Goal: Task Accomplishment & Management: Complete application form

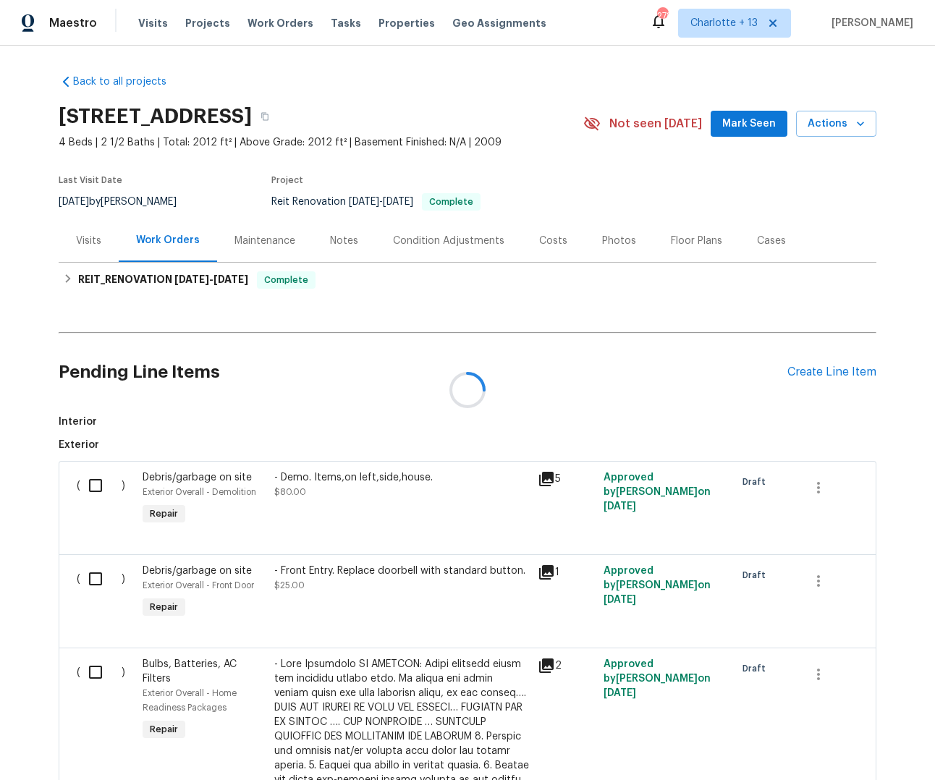
click at [735, 124] on div at bounding box center [467, 390] width 935 height 780
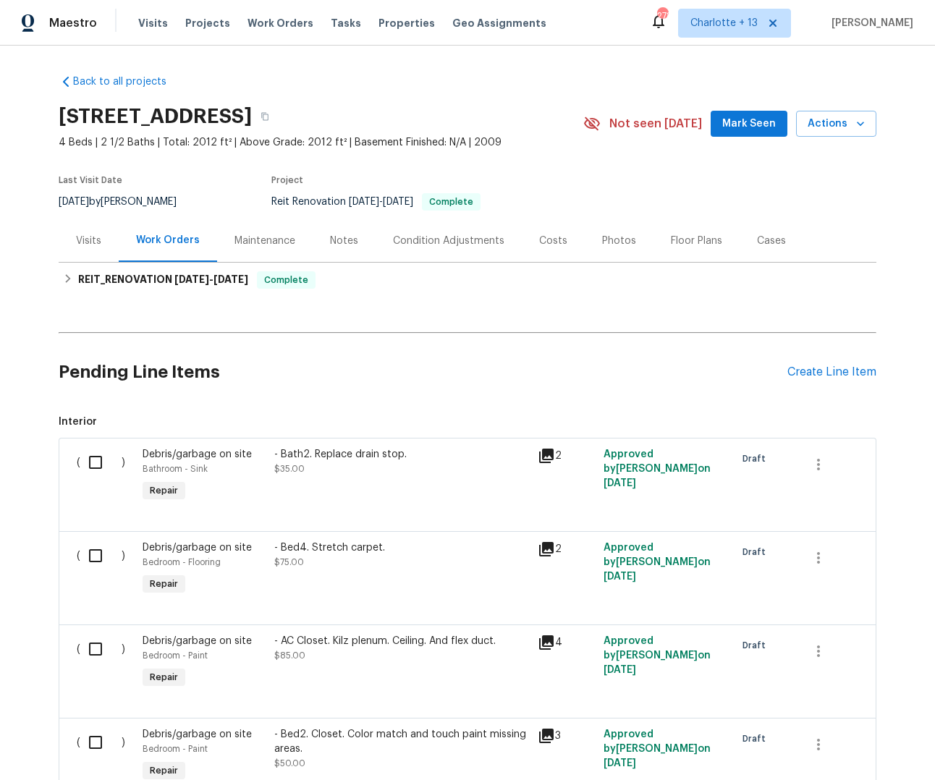
click at [737, 127] on span "Mark Seen" at bounding box center [749, 124] width 54 height 18
click at [268, 114] on icon "button" at bounding box center [264, 117] width 7 height 8
click at [278, 113] on button "button" at bounding box center [265, 116] width 26 height 26
click at [156, 22] on span "Visits" at bounding box center [153, 23] width 30 height 14
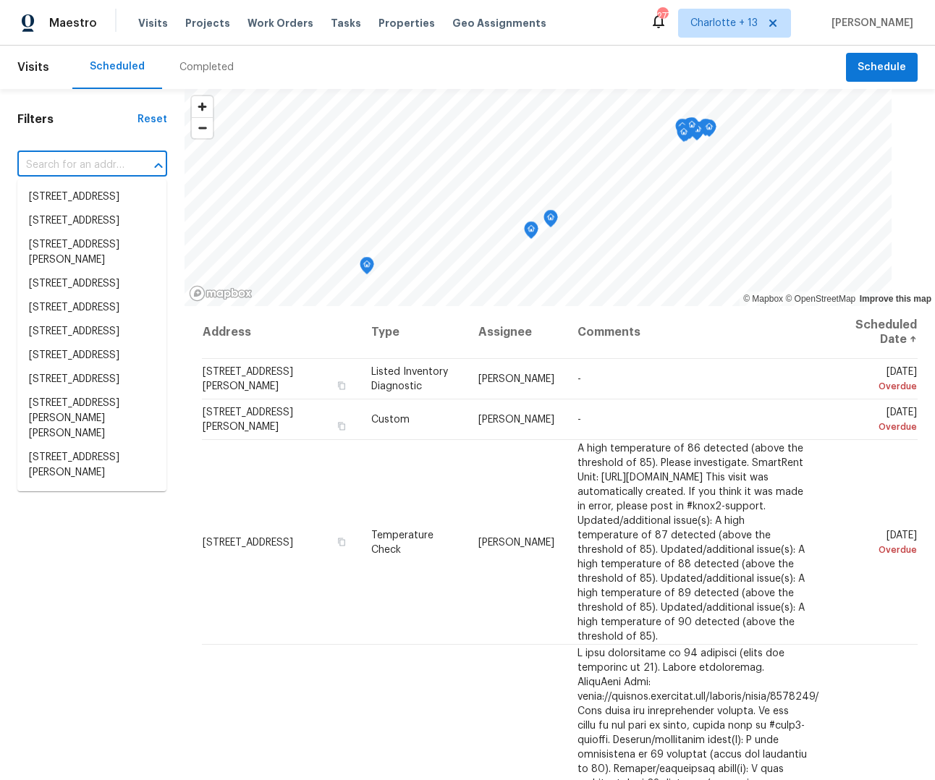
click at [63, 166] on input "text" at bounding box center [71, 165] width 109 height 22
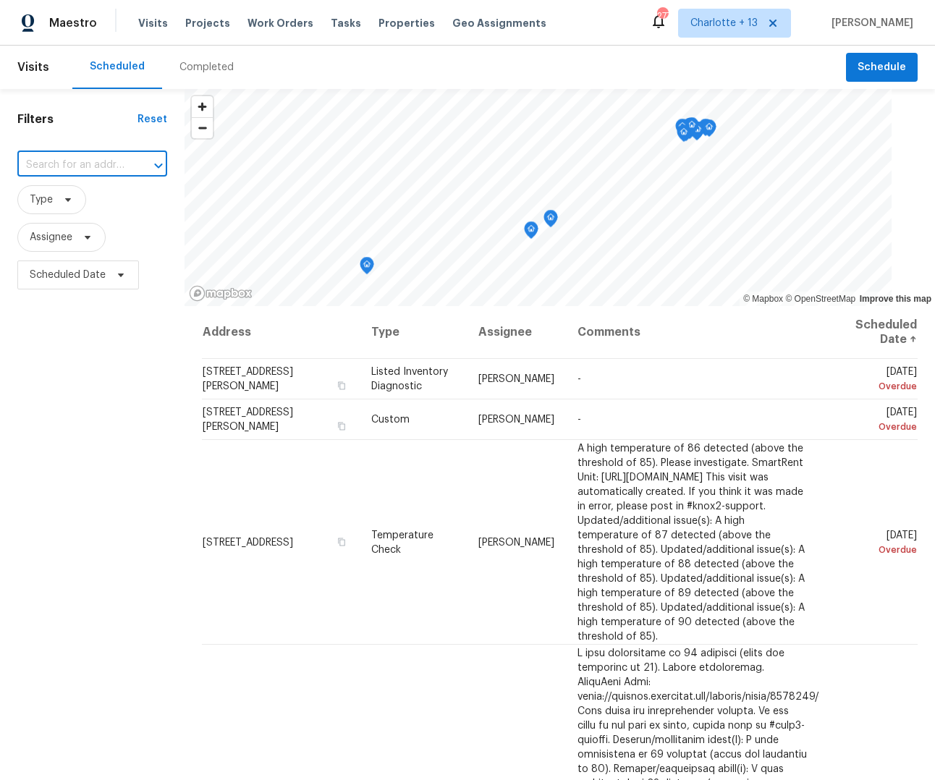
paste input "[STREET_ADDRESS]"
type input "[STREET_ADDRESS]"
click at [88, 161] on input "text" at bounding box center [71, 165] width 109 height 22
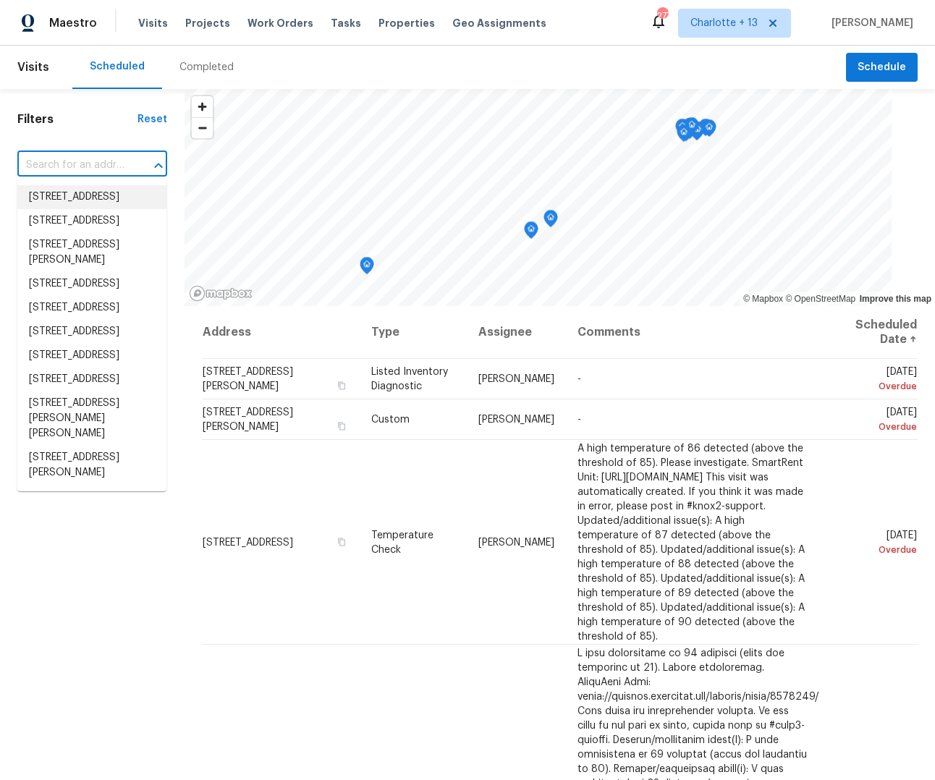
paste input "[STREET_ADDRESS]"
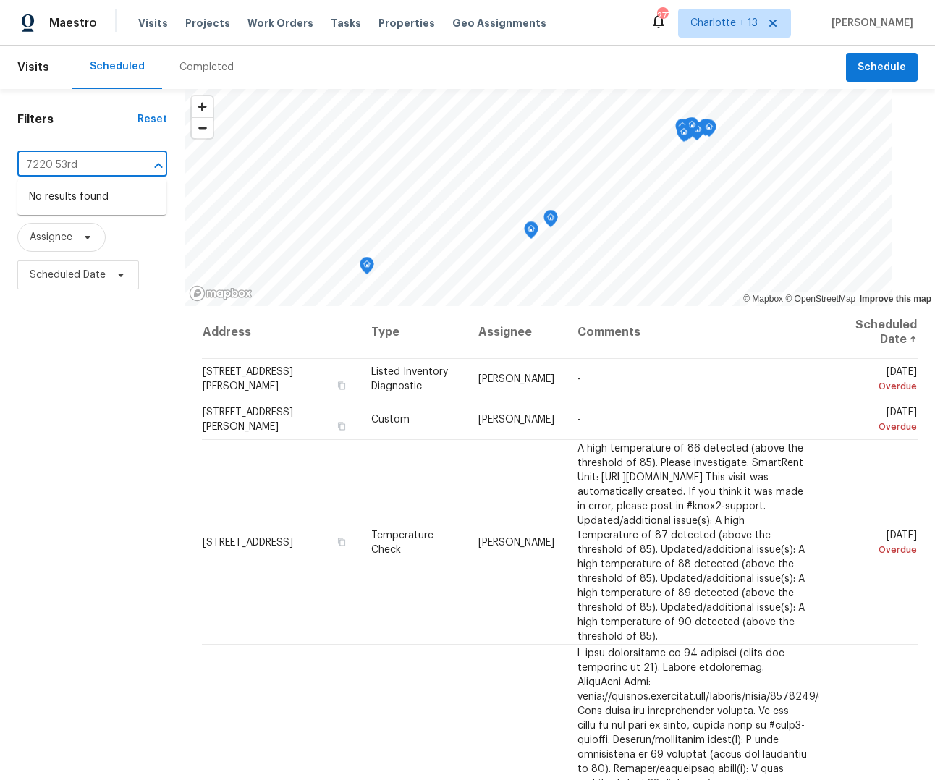
type input "7220 53rd"
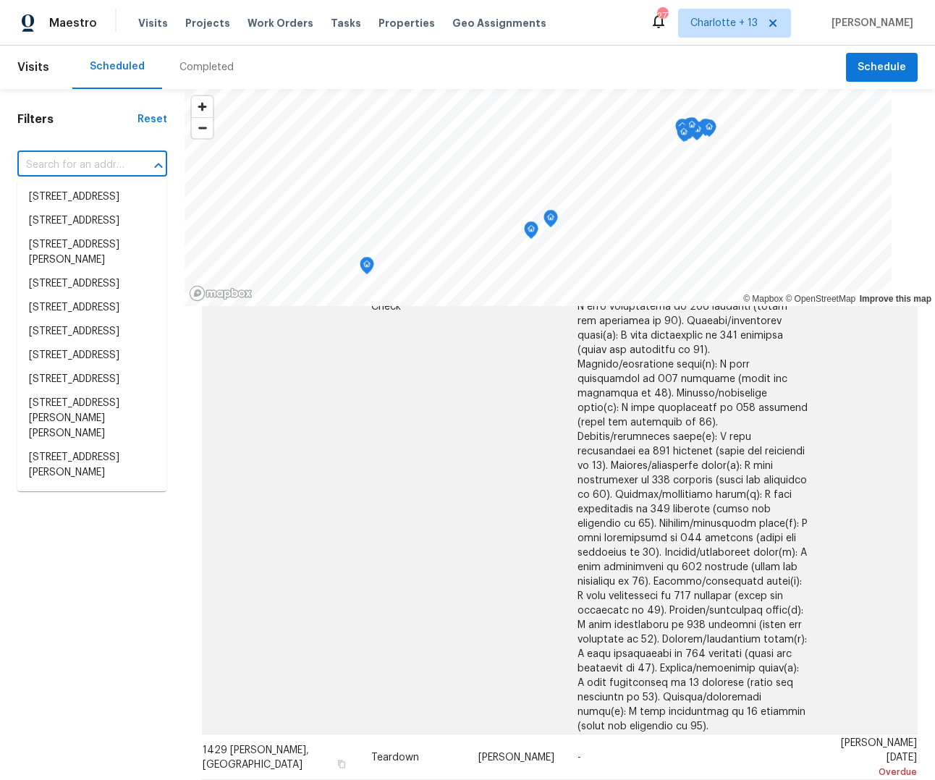
scroll to position [1497, 0]
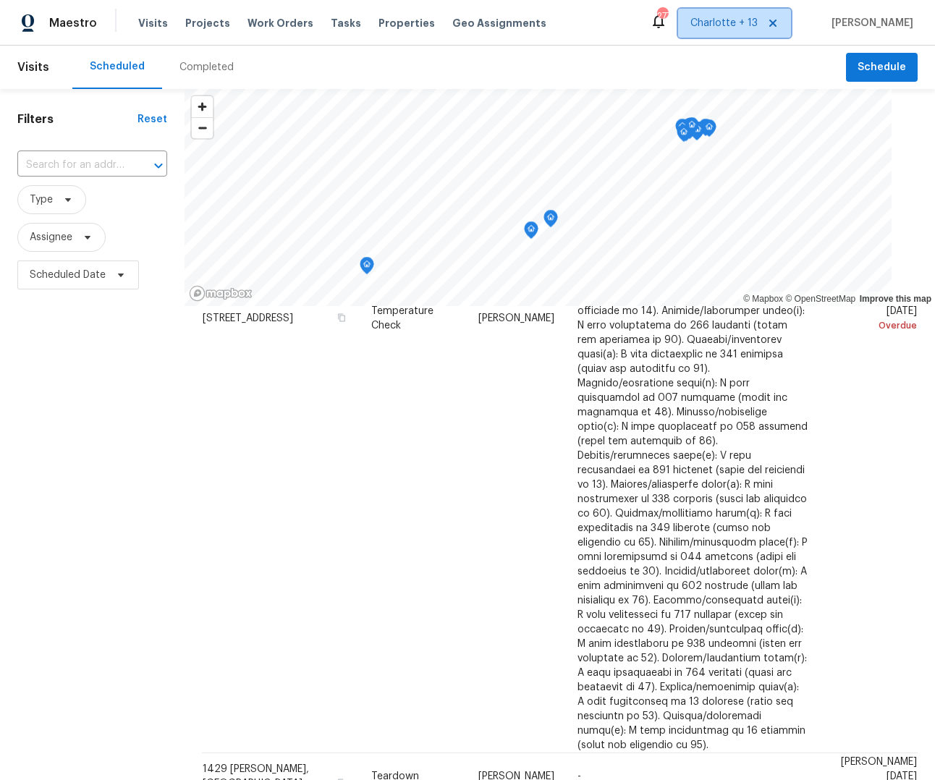
click at [721, 22] on span "Charlotte + 13" at bounding box center [723, 23] width 67 height 14
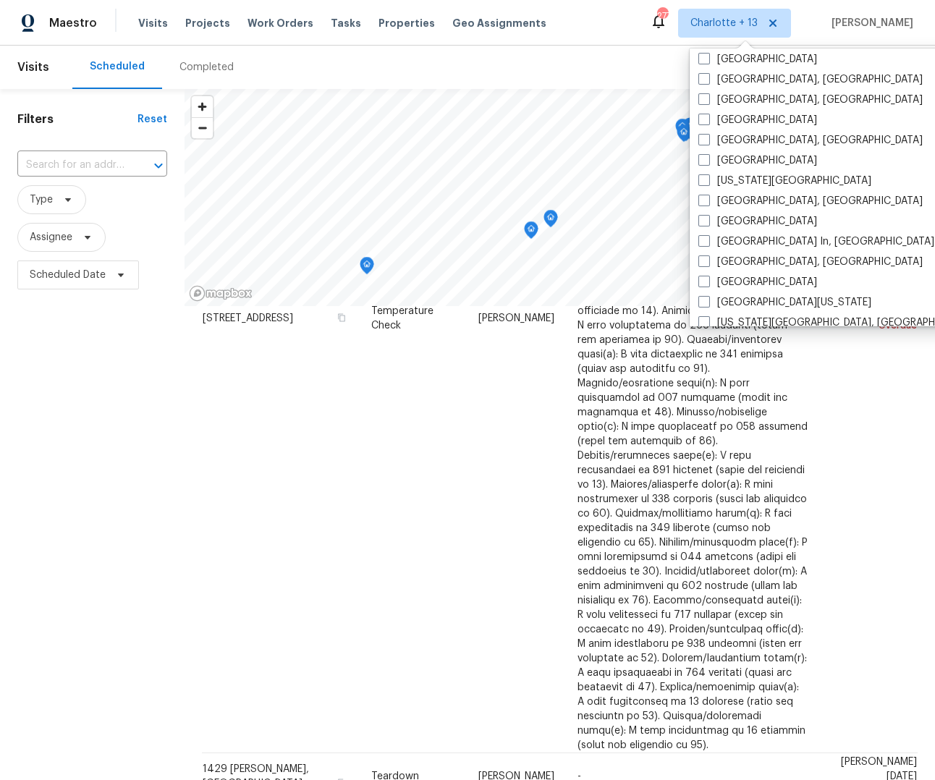
scroll to position [970, 0]
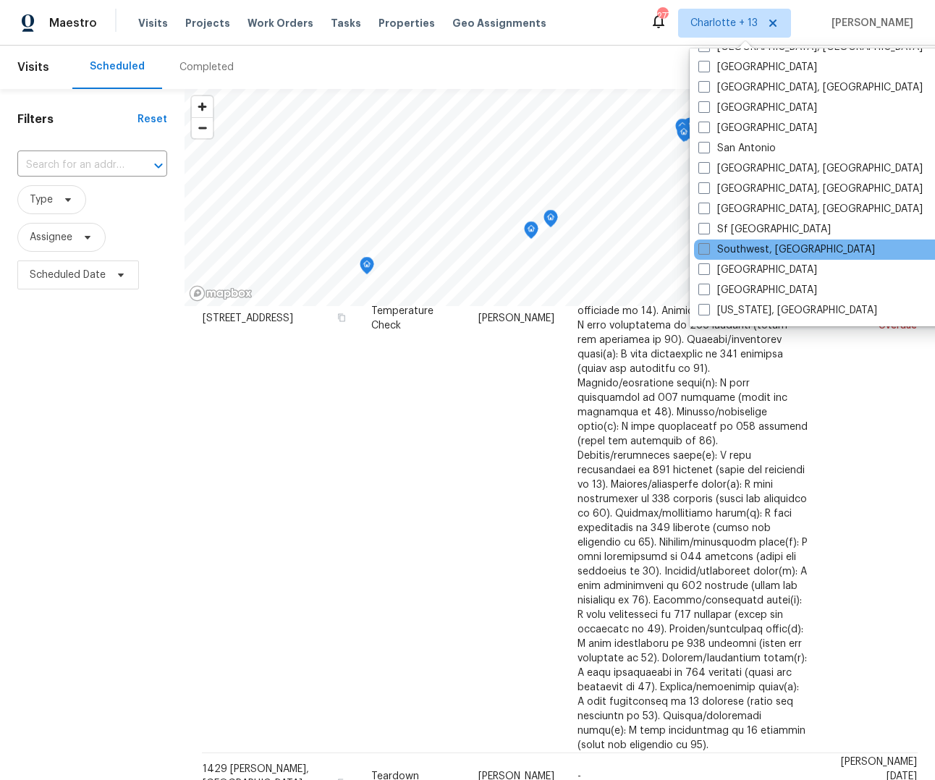
click at [700, 253] on span at bounding box center [704, 249] width 12 height 12
click at [700, 252] on input "Southwest, [GEOGRAPHIC_DATA]" at bounding box center [702, 246] width 9 height 9
checkbox input "true"
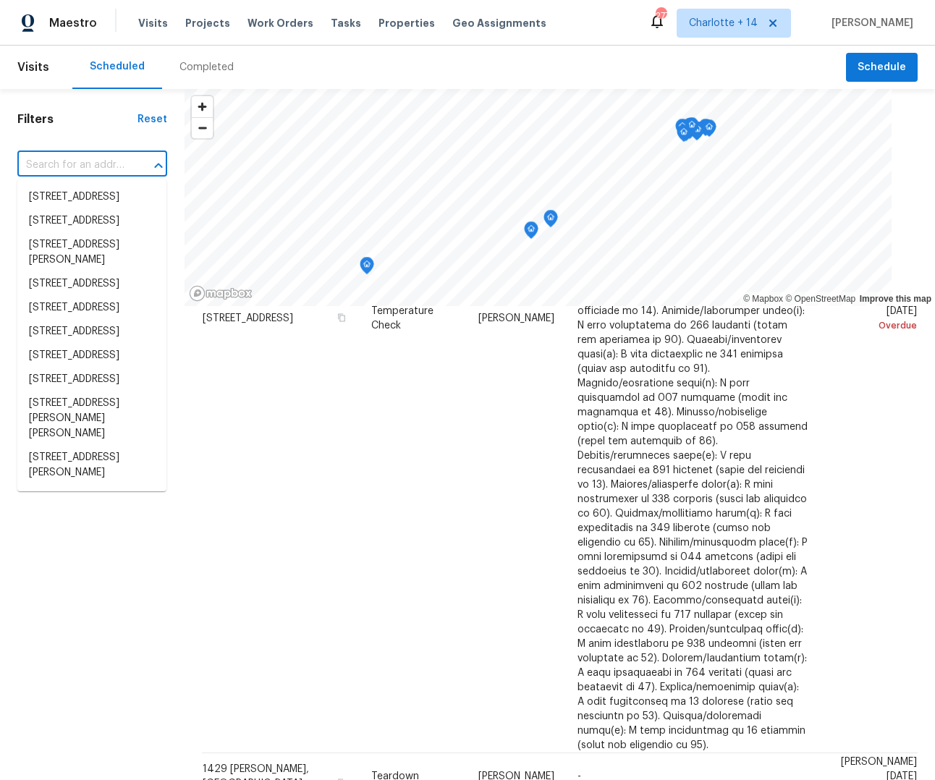
click at [44, 165] on input "text" at bounding box center [71, 165] width 109 height 22
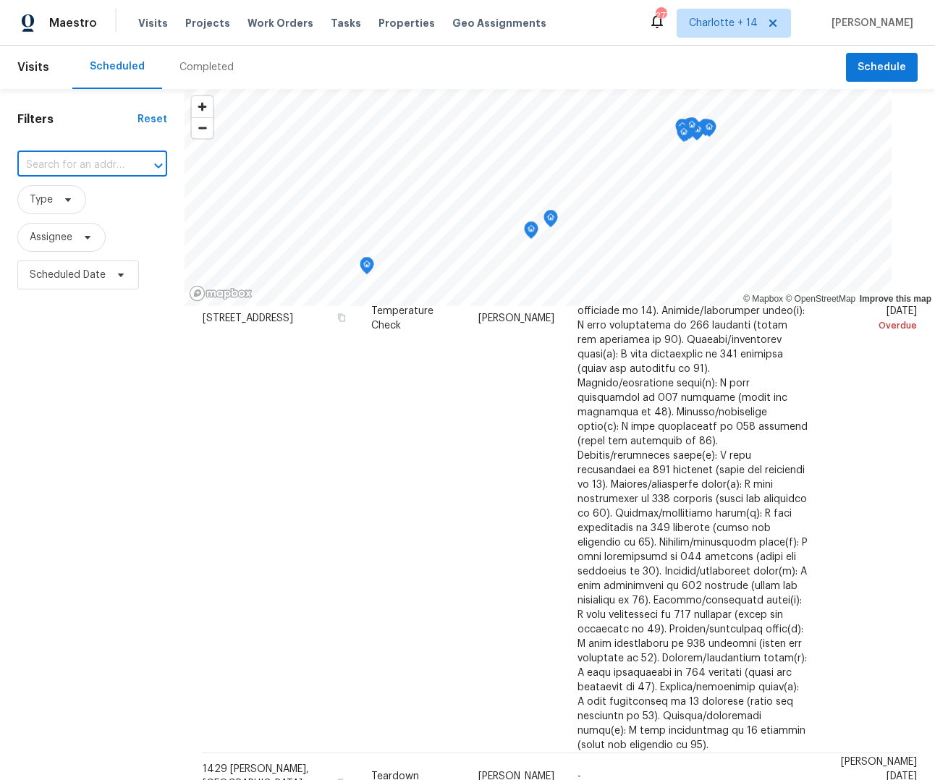
paste input "[STREET_ADDRESS]"
drag, startPoint x: 130, startPoint y: 166, endPoint x: 66, endPoint y: 166, distance: 64.4
click at [65, 166] on div "[STREET_ADDRESS] ​" at bounding box center [92, 165] width 150 height 22
click at [132, 167] on div at bounding box center [149, 166] width 38 height 20
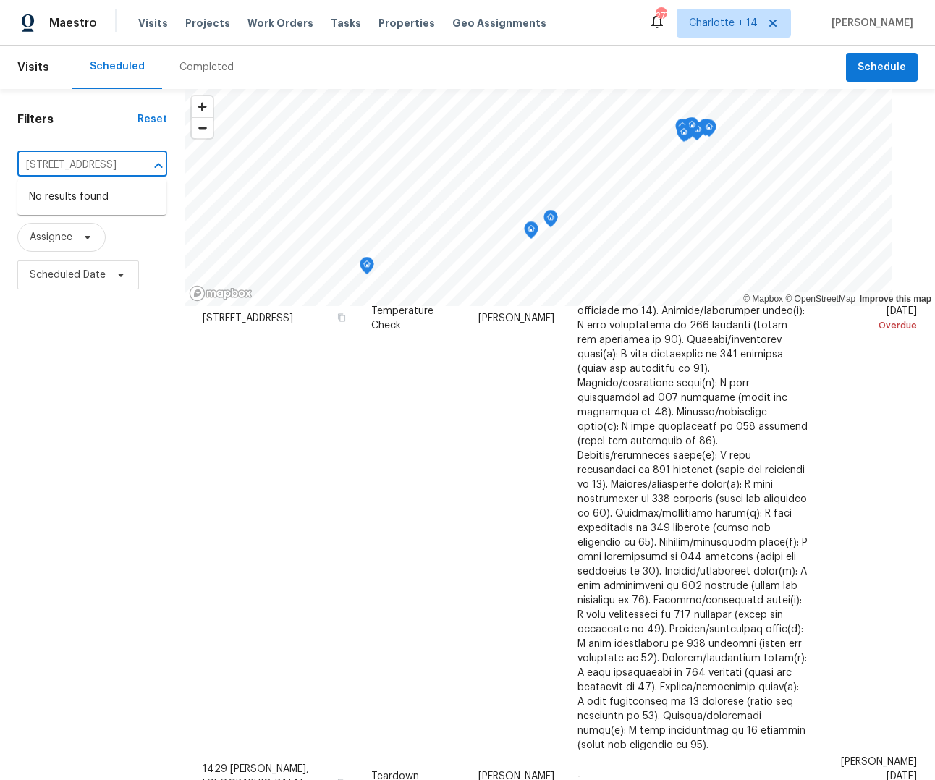
drag, startPoint x: 127, startPoint y: 162, endPoint x: 50, endPoint y: 165, distance: 77.5
click at [50, 165] on div "[STREET_ADDRESS] ​" at bounding box center [92, 165] width 150 height 22
click at [62, 165] on input "[STREET_ADDRESS]" at bounding box center [71, 165] width 109 height 22
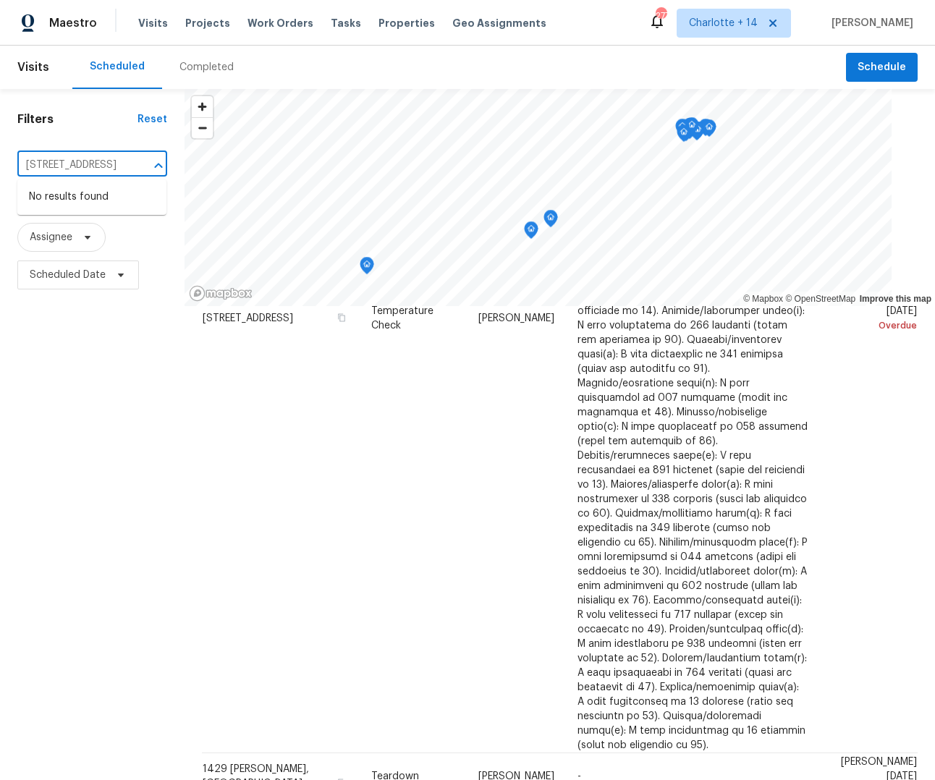
click at [137, 161] on div at bounding box center [149, 166] width 38 height 20
click at [132, 164] on div at bounding box center [149, 166] width 38 height 20
click at [123, 165] on div "[STREET_ADDRESS] ​" at bounding box center [92, 165] width 150 height 22
click at [125, 164] on input "[STREET_ADDRESS]" at bounding box center [71, 165] width 109 height 22
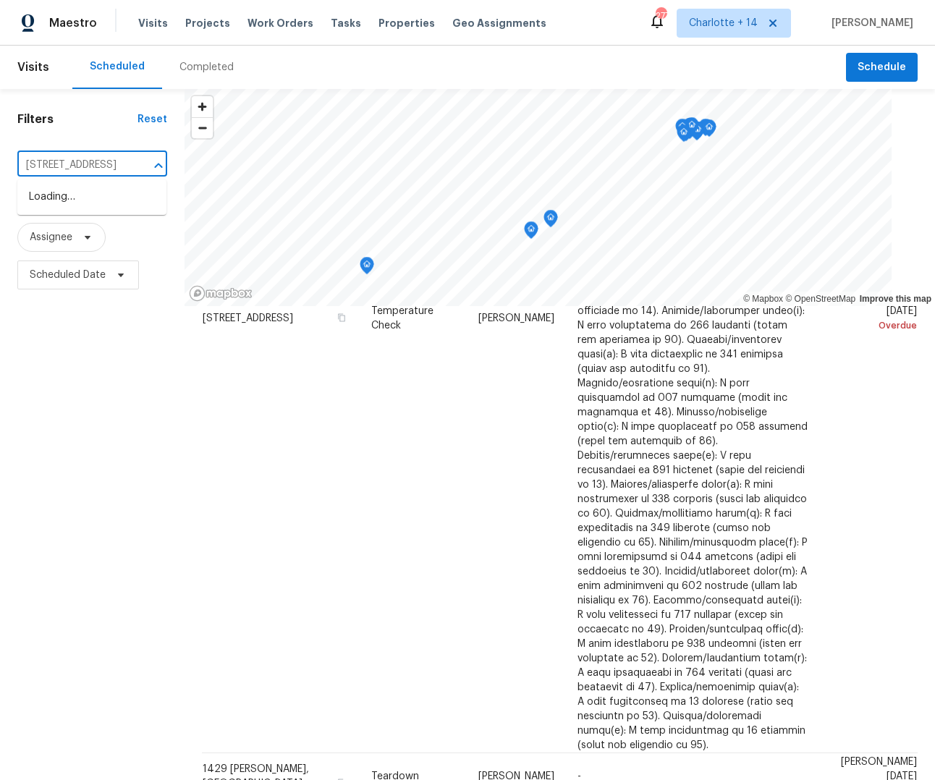
type input "[STREET_ADDRESS]"
click at [753, 23] on span "Charlotte + 14" at bounding box center [723, 23] width 69 height 14
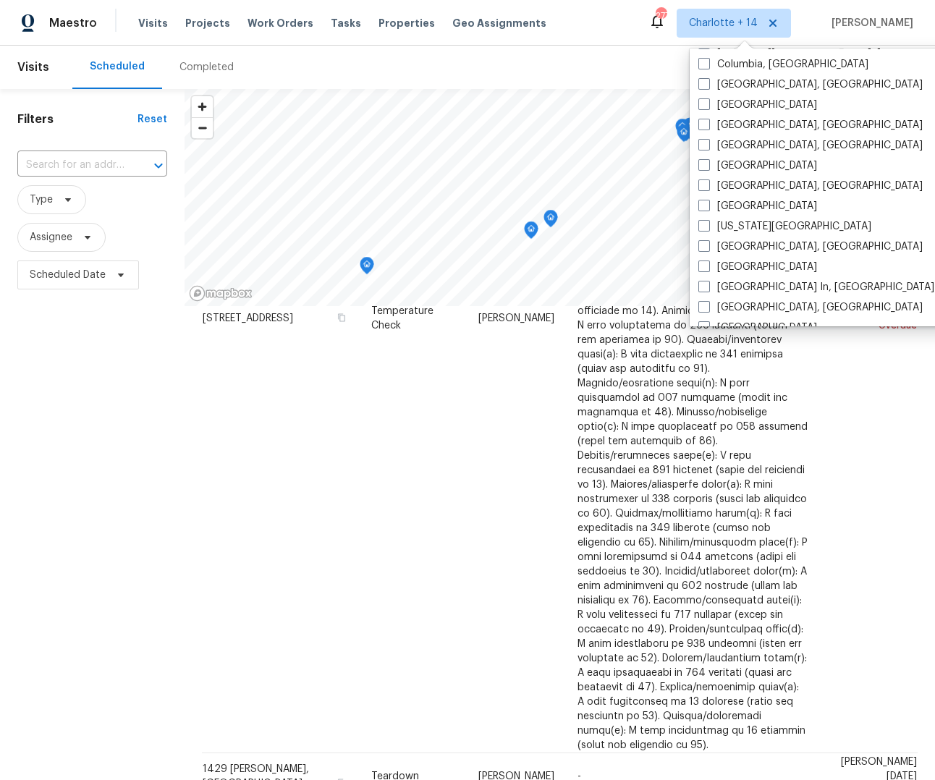
scroll to position [970, 0]
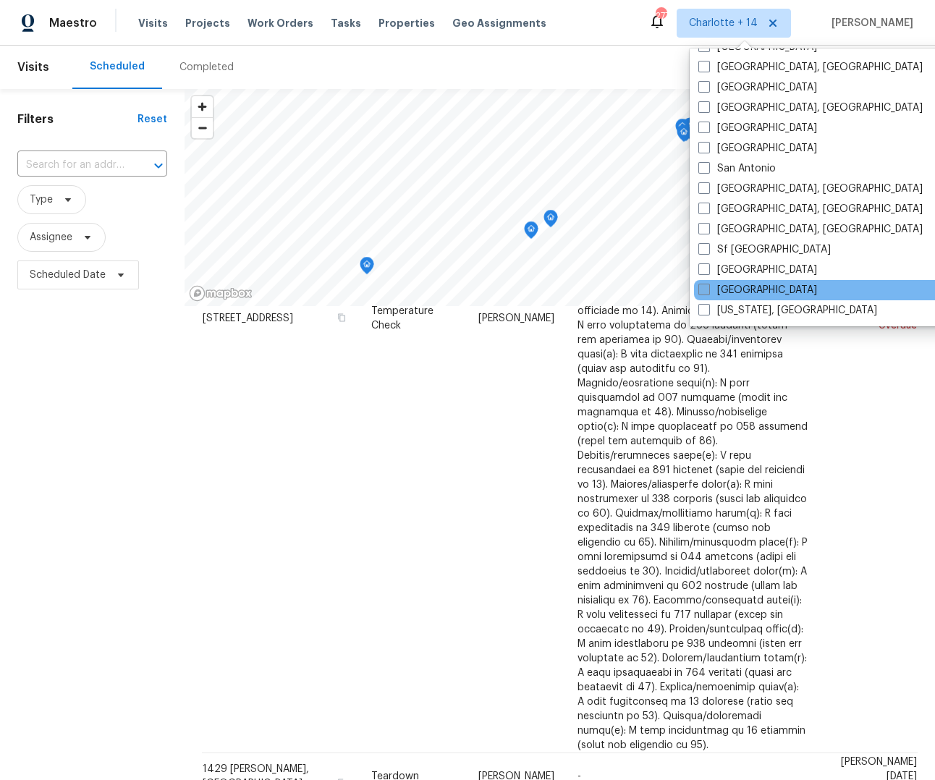
click at [736, 289] on label "[GEOGRAPHIC_DATA]" at bounding box center [757, 290] width 119 height 14
click at [708, 289] on input "[GEOGRAPHIC_DATA]" at bounding box center [702, 287] width 9 height 9
checkbox input "true"
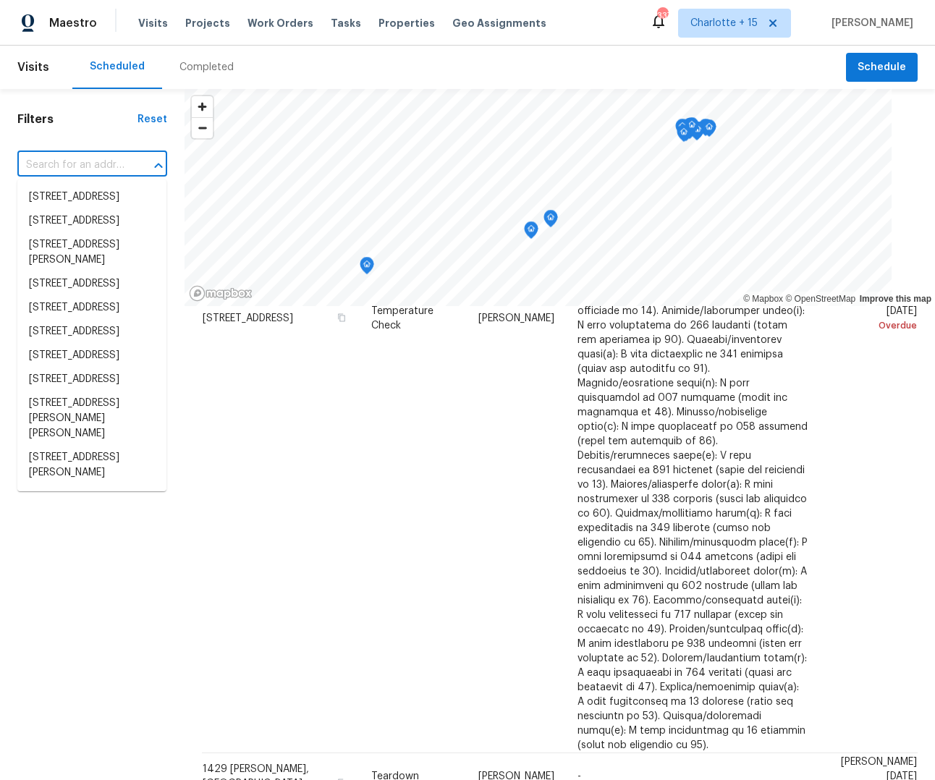
click at [89, 161] on input "text" at bounding box center [71, 165] width 109 height 22
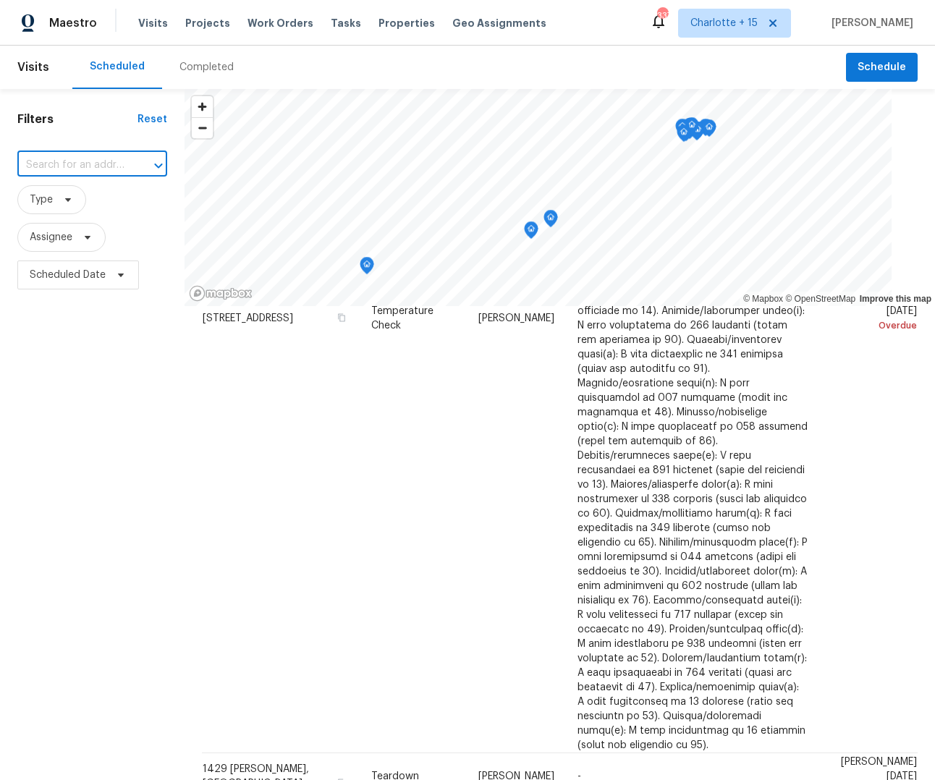
paste input "[STREET_ADDRESS]"
type input "[STREET_ADDRESS]"
click at [93, 201] on li "[STREET_ADDRESS]" at bounding box center [91, 197] width 149 height 24
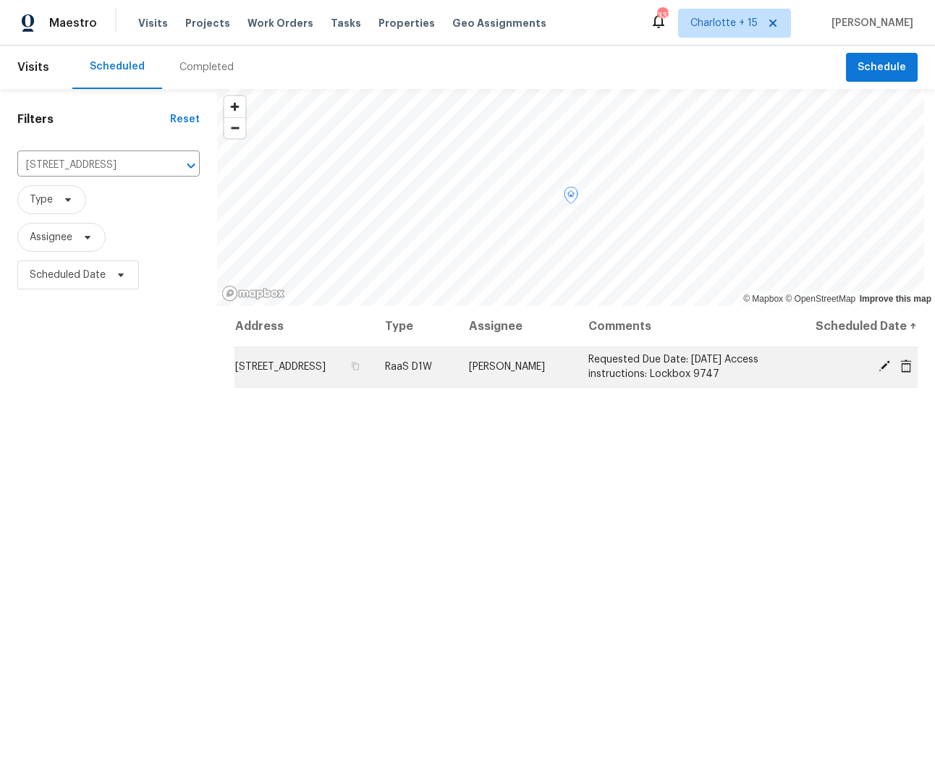
click at [331, 360] on td "[STREET_ADDRESS]" at bounding box center [303, 367] width 139 height 41
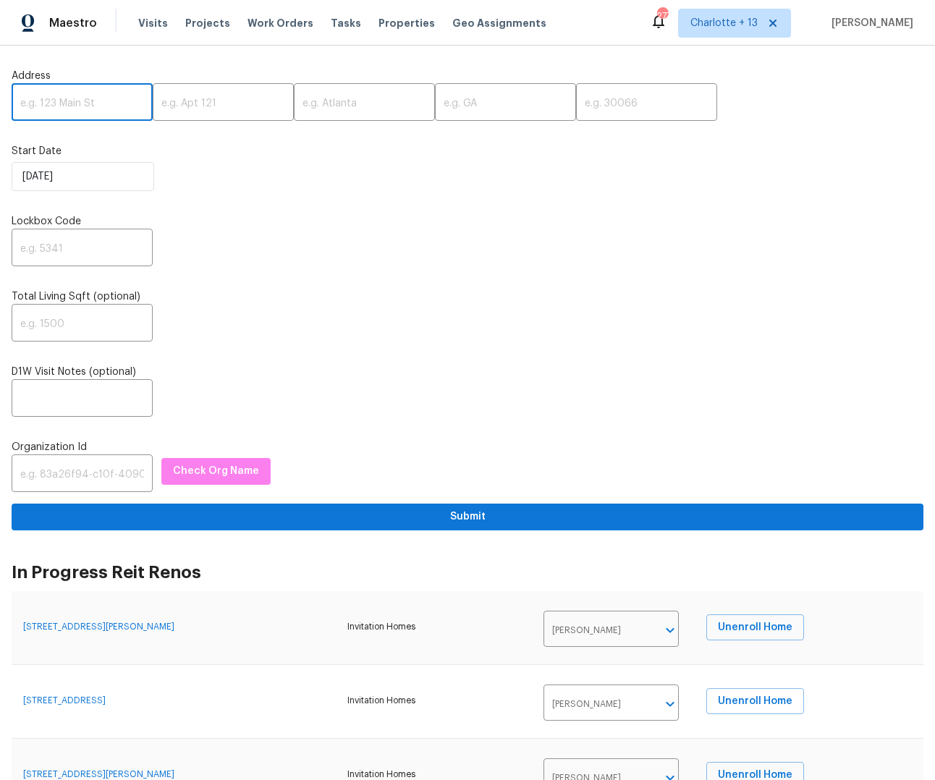
click at [67, 101] on input "text" at bounding box center [82, 104] width 141 height 34
click at [59, 102] on input "text" at bounding box center [82, 104] width 141 height 34
paste input "[STREET_ADDRESS]"
type input "[STREET_ADDRESS]"
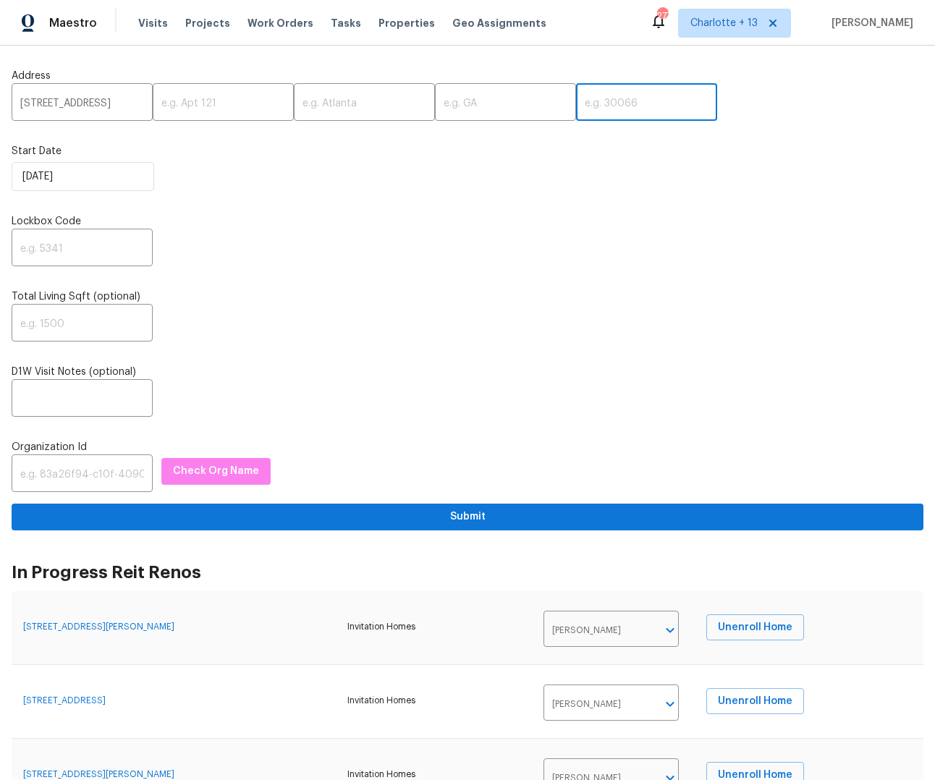
scroll to position [0, 0]
click at [576, 108] on input "text" at bounding box center [646, 104] width 141 height 34
type input "34221"
click at [435, 113] on input "text" at bounding box center [505, 104] width 141 height 34
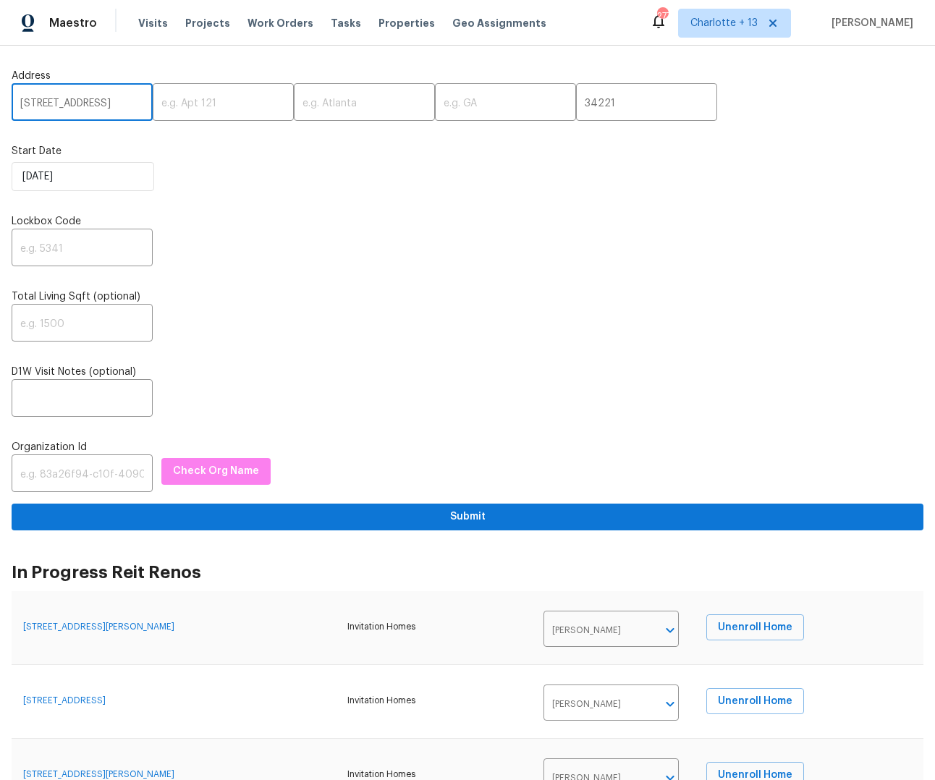
drag, startPoint x: 127, startPoint y: 99, endPoint x: 137, endPoint y: 98, distance: 10.2
click at [137, 98] on input "[STREET_ADDRESS]" at bounding box center [82, 104] width 141 height 34
click at [96, 106] on input "[STREET_ADDRESS]" at bounding box center [82, 104] width 141 height 34
click at [331, 106] on input "text" at bounding box center [364, 104] width 141 height 34
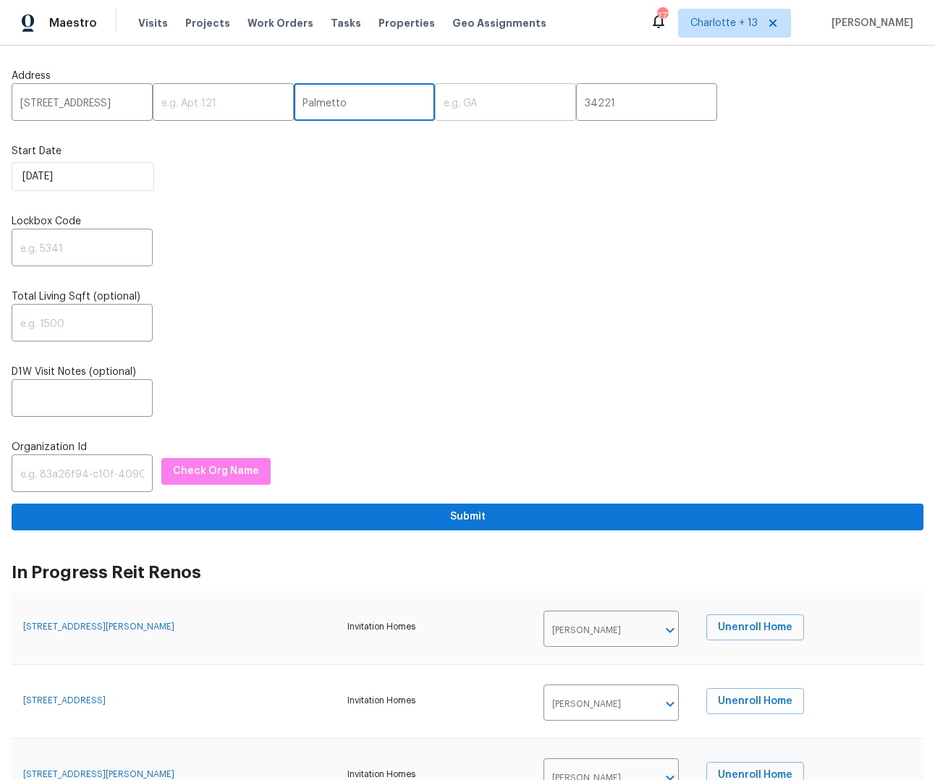
type input "Palmetto"
click at [459, 102] on input "text" at bounding box center [505, 104] width 141 height 34
type input "FL"
drag, startPoint x: 94, startPoint y: 103, endPoint x: 134, endPoint y: 102, distance: 39.8
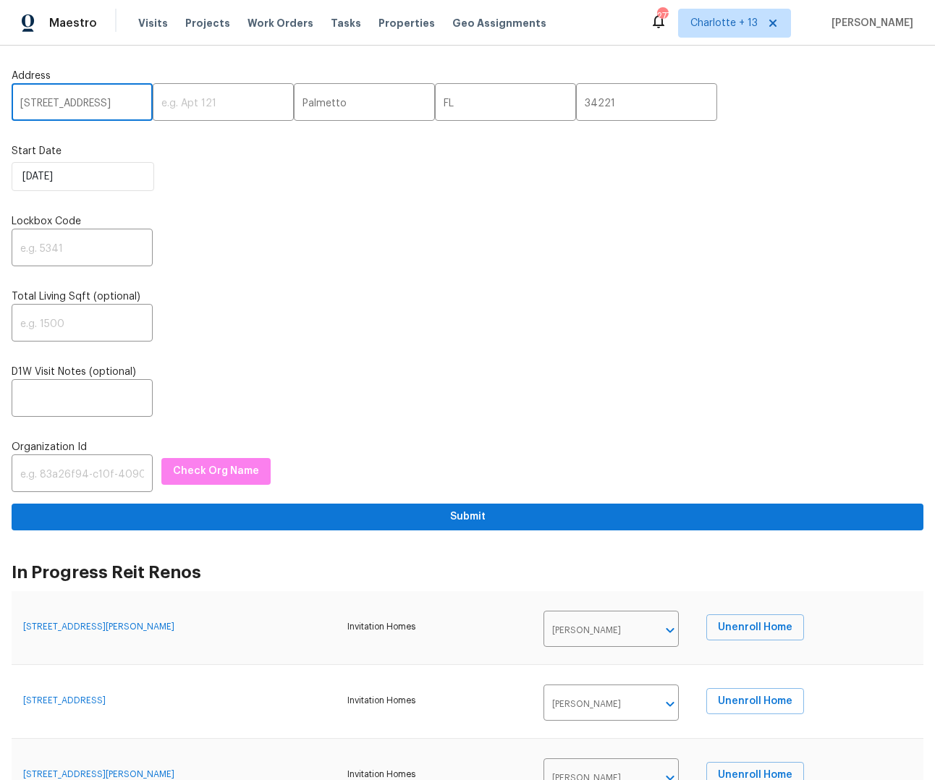
click at [134, 102] on input "[STREET_ADDRESS]" at bounding box center [82, 104] width 141 height 34
type input "[STREET_ADDRESS]"
click at [103, 242] on input "text" at bounding box center [82, 249] width 141 height 34
type input "9747"
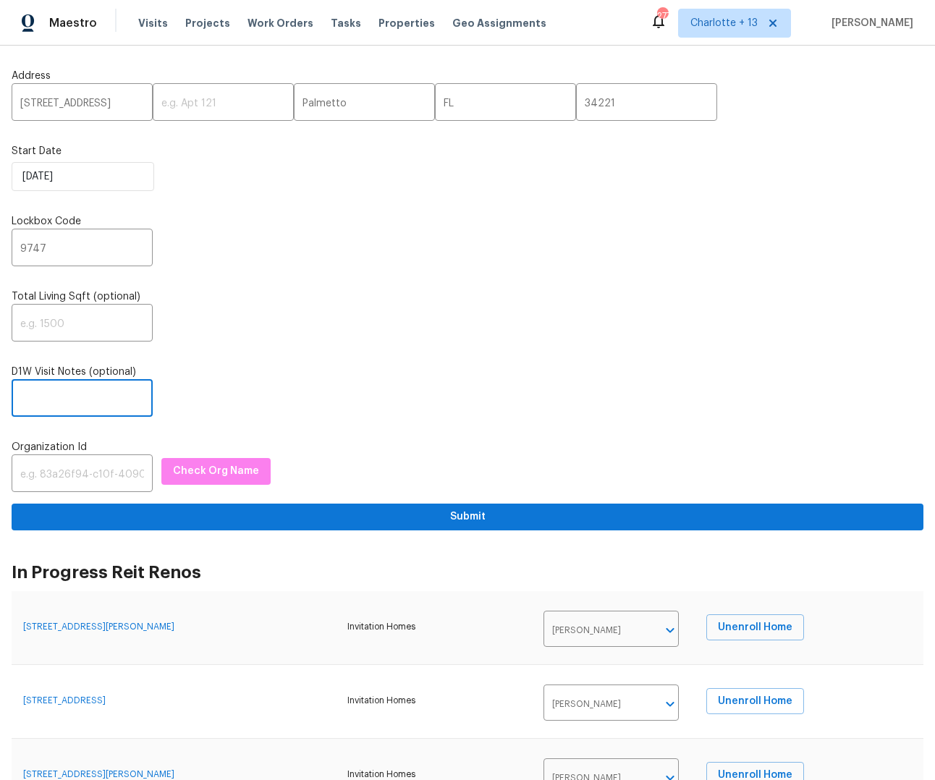
click at [70, 397] on input "text" at bounding box center [82, 400] width 141 height 34
paste input "Requested Due Date: [DATE] Access instructions: Lockbox 9747"
type input "Requested Due Date: [DATE] Access instructions: Lockbox 9747"
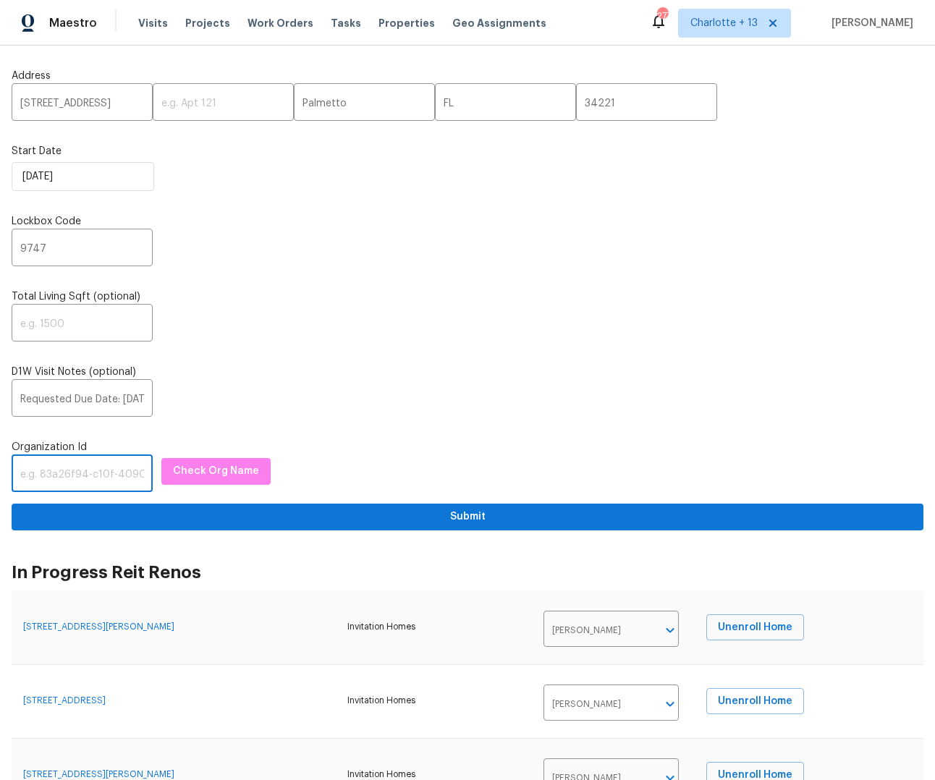
click at [56, 477] on input "text" at bounding box center [82, 475] width 141 height 34
paste input "1349d153-b359-4f9b-b4dd-758ff939cc37"
type input "1349d153-b359-4f9b-b4dd-758ff939cc37"
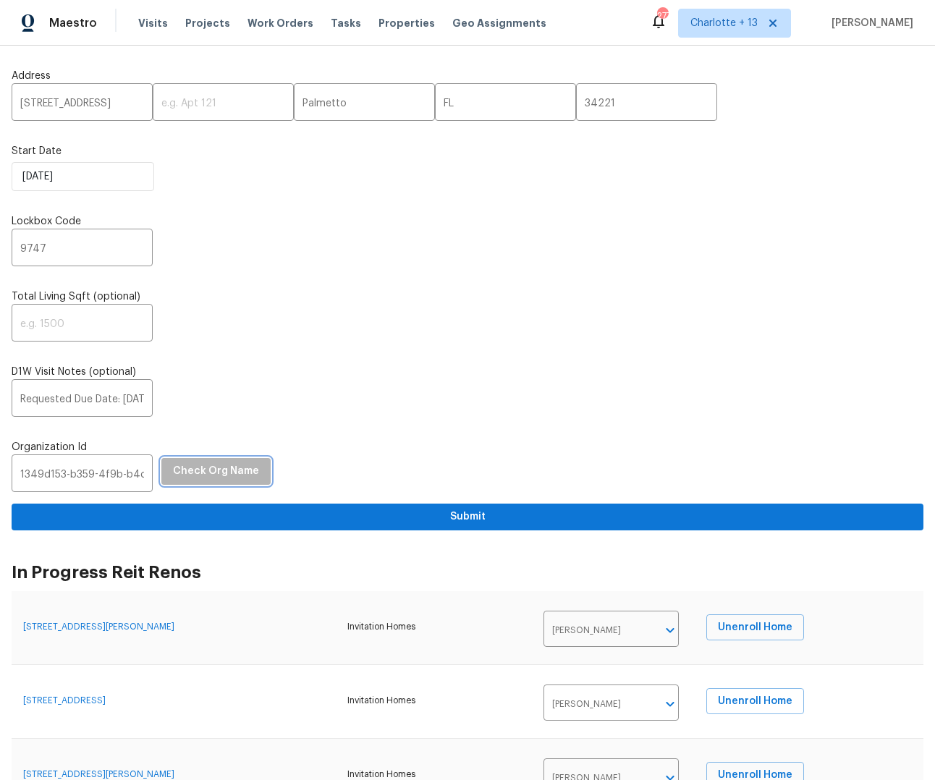
click at [210, 467] on span "Check Org Name" at bounding box center [216, 471] width 86 height 18
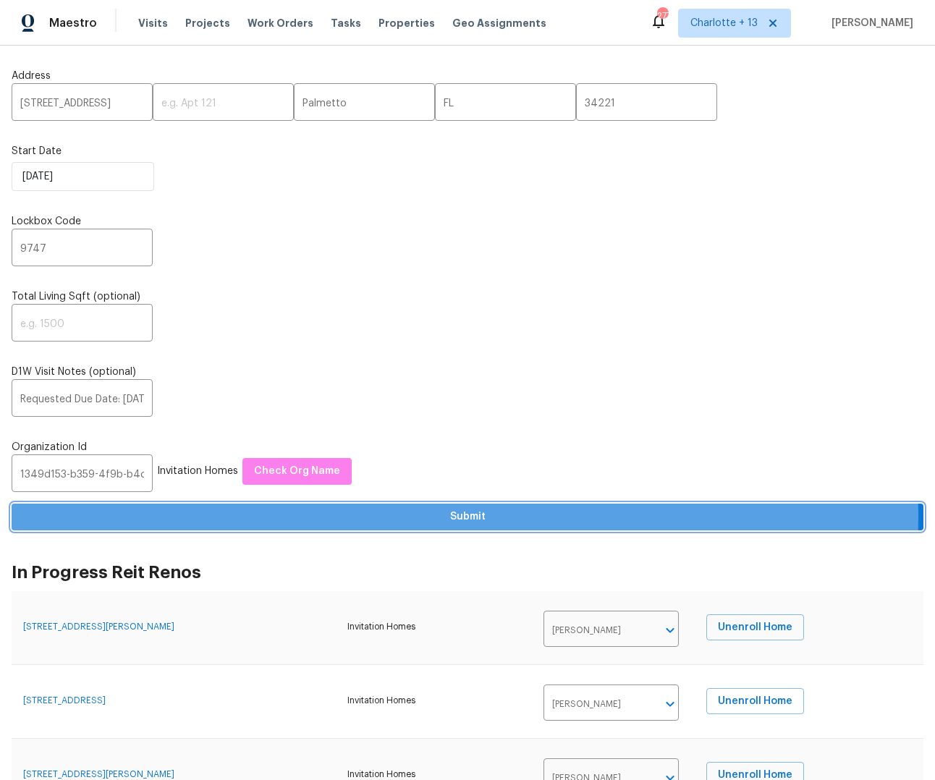
click at [465, 515] on span "Submit" at bounding box center [467, 517] width 889 height 18
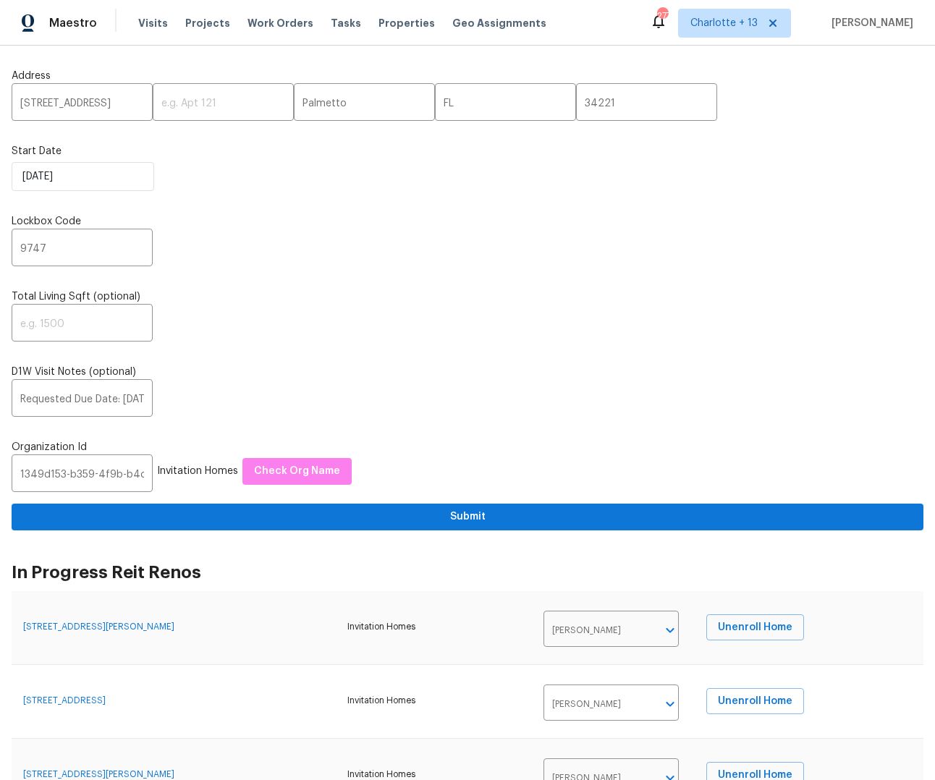
click at [221, 250] on div "9747 ​" at bounding box center [468, 249] width 912 height 34
click at [42, 104] on input "[STREET_ADDRESS]" at bounding box center [82, 104] width 141 height 34
click at [91, 105] on input "[STREET_ADDRESS]" at bounding box center [82, 104] width 141 height 34
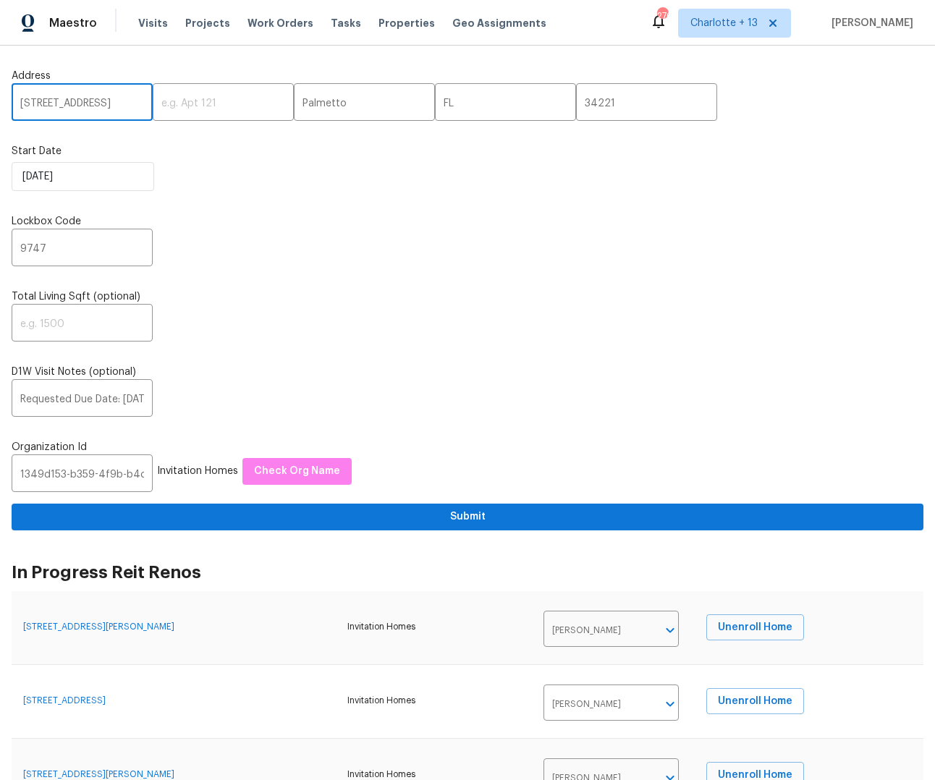
click at [92, 105] on input "[STREET_ADDRESS]" at bounding box center [82, 104] width 141 height 34
paste input "9730 NW 15th St., Plantation, FL 33322"
drag, startPoint x: 104, startPoint y: 100, endPoint x: 118, endPoint y: 103, distance: 14.2
click at [118, 103] on input "9730 NW 15th St., Plantation, FL 33322" at bounding box center [82, 104] width 141 height 34
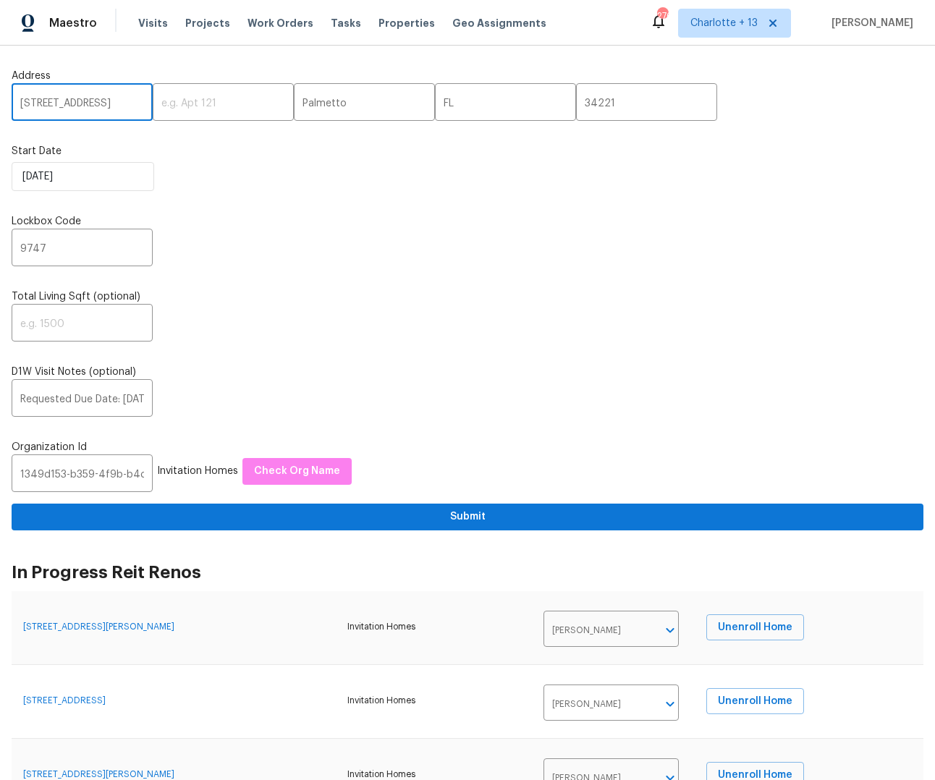
drag, startPoint x: 130, startPoint y: 101, endPoint x: 103, endPoint y: 103, distance: 27.5
click at [103, 103] on input "9730 NW 15th St., Plantation, FL 33322" at bounding box center [82, 104] width 141 height 34
type input "9730 NW 15th St., Plantation, FL 33322"
click at [576, 105] on input "34221" at bounding box center [646, 104] width 141 height 34
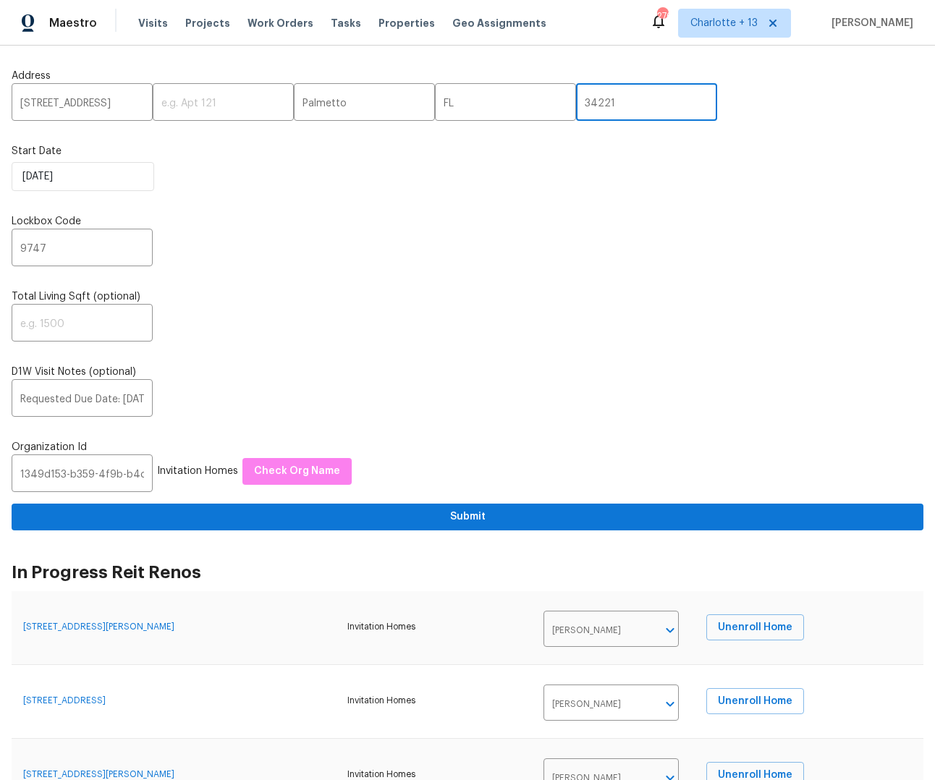
click at [576, 105] on input "34221" at bounding box center [646, 104] width 141 height 34
paste input "3322"
type input "33322"
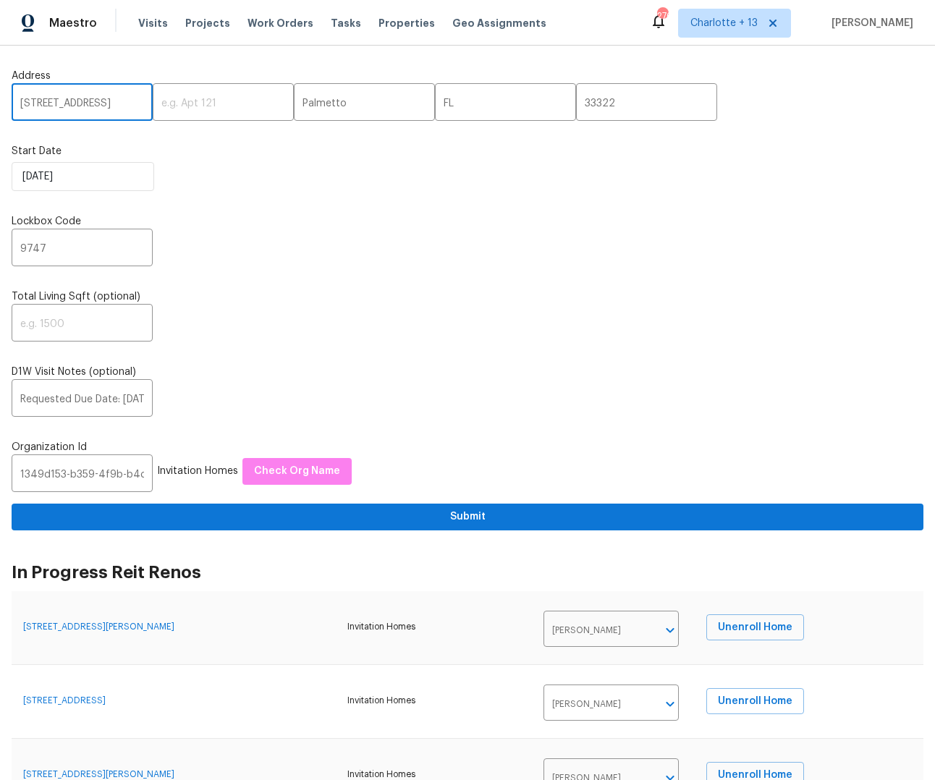
drag, startPoint x: 106, startPoint y: 101, endPoint x: 81, endPoint y: 101, distance: 25.3
click at [81, 101] on input "9730 NW 15th St., Plantation, FL 33322" at bounding box center [82, 104] width 141 height 34
click at [302, 103] on input "Palmetto" at bounding box center [364, 104] width 141 height 34
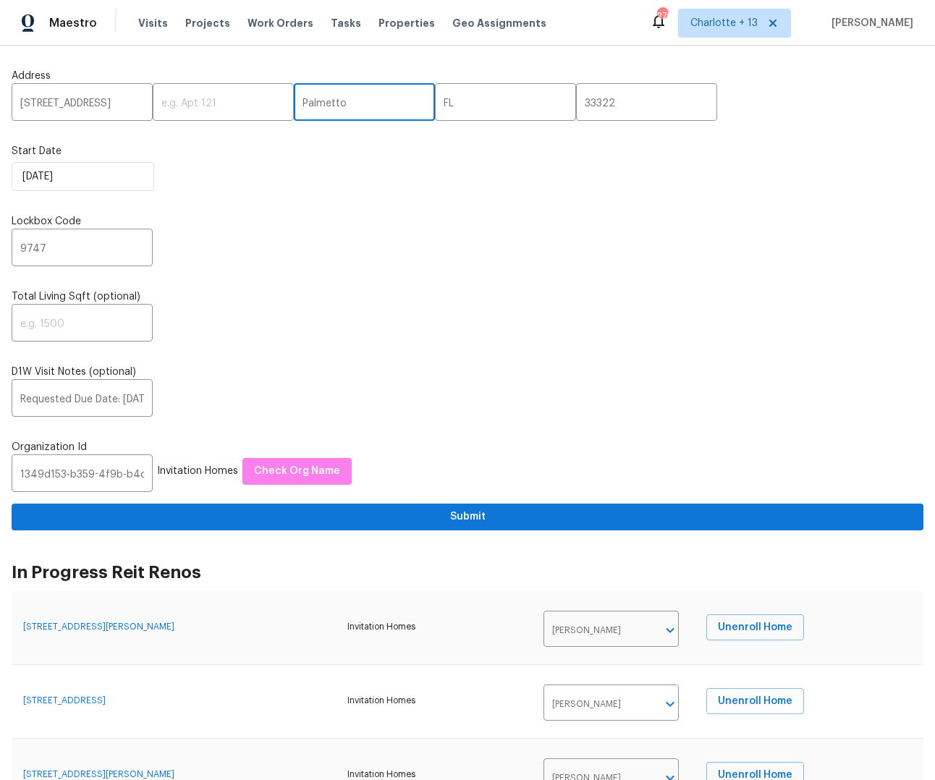
click at [302, 103] on input "Palmetto" at bounding box center [364, 104] width 141 height 34
paste input "lantation"
type input "Plantation"
drag, startPoint x: 101, startPoint y: 102, endPoint x: 140, endPoint y: 99, distance: 39.9
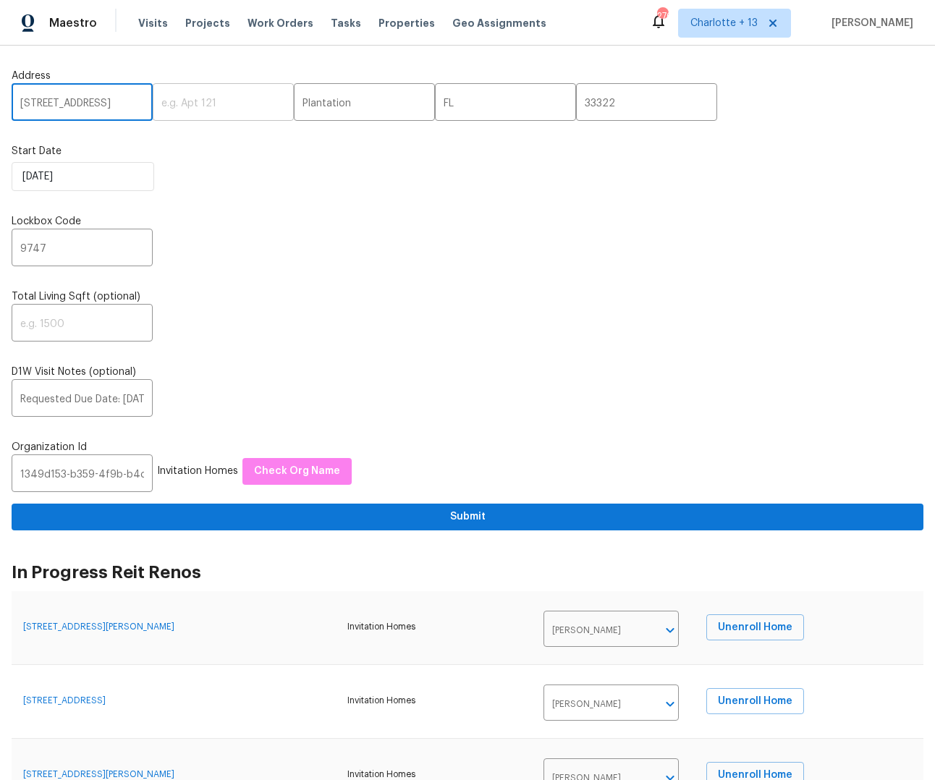
click at [140, 99] on div "9730 NW 15th St., Plantation, FL 33322 ​ ​ Plantation ​ FL ​ 33322 ​" at bounding box center [468, 104] width 912 height 34
type input "9730 NW 15th St"
click at [54, 399] on input "Requested Due Date: [DATE] Access instructions: Lockbox 9747" at bounding box center [82, 400] width 141 height 34
click at [53, 399] on input "Requested Due Date: [DATE] Access instructions: Lockbox 9747" at bounding box center [82, 400] width 141 height 34
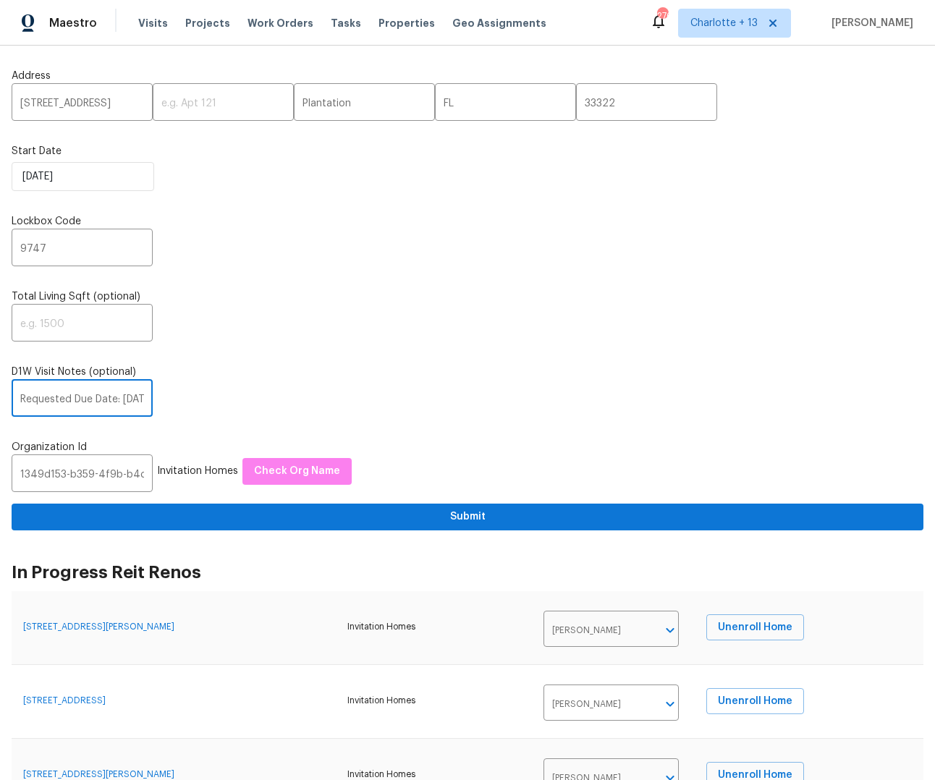
click at [54, 399] on input "Requested Due Date: [DATE] Access instructions: Lockbox 9747" at bounding box center [82, 400] width 141 height 34
click at [59, 240] on input "9747" at bounding box center [82, 249] width 141 height 34
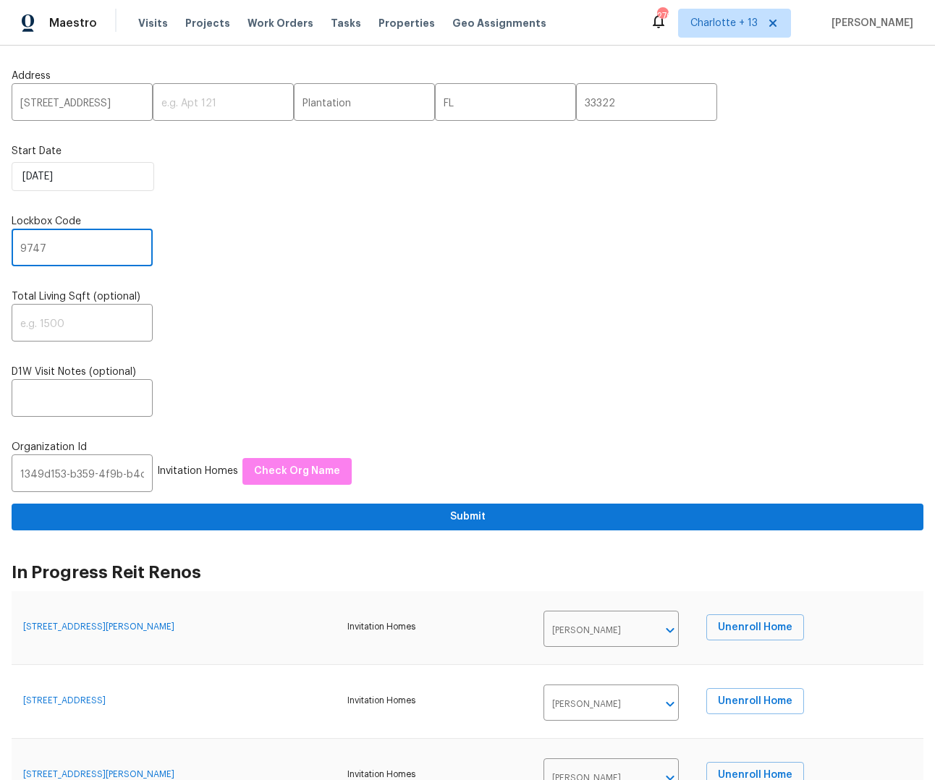
click at [59, 240] on input "9747" at bounding box center [82, 249] width 141 height 34
click at [71, 402] on input "text" at bounding box center [82, 400] width 141 height 34
paste input "Access instructions: Lockbox Combo: 6196 or 9670 or 2974 Additional Detail"
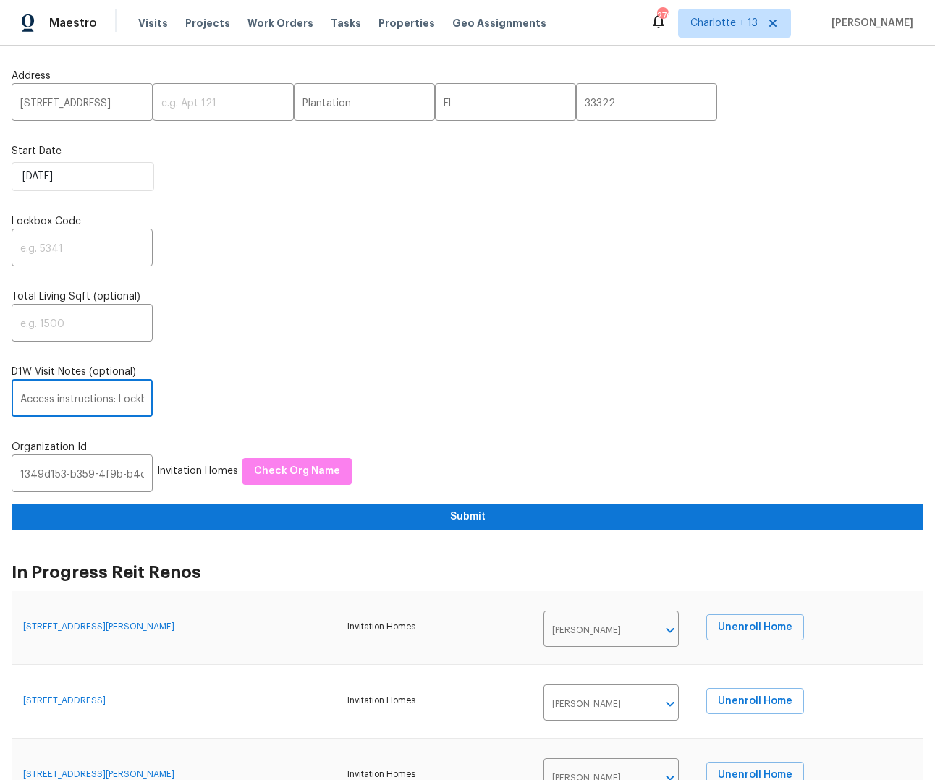
scroll to position [0, 253]
type input "Access instructions: Lockbox Combo: 6196 or 9670 or 2974 Additional Detail"
click at [90, 249] on input "text" at bounding box center [82, 249] width 141 height 34
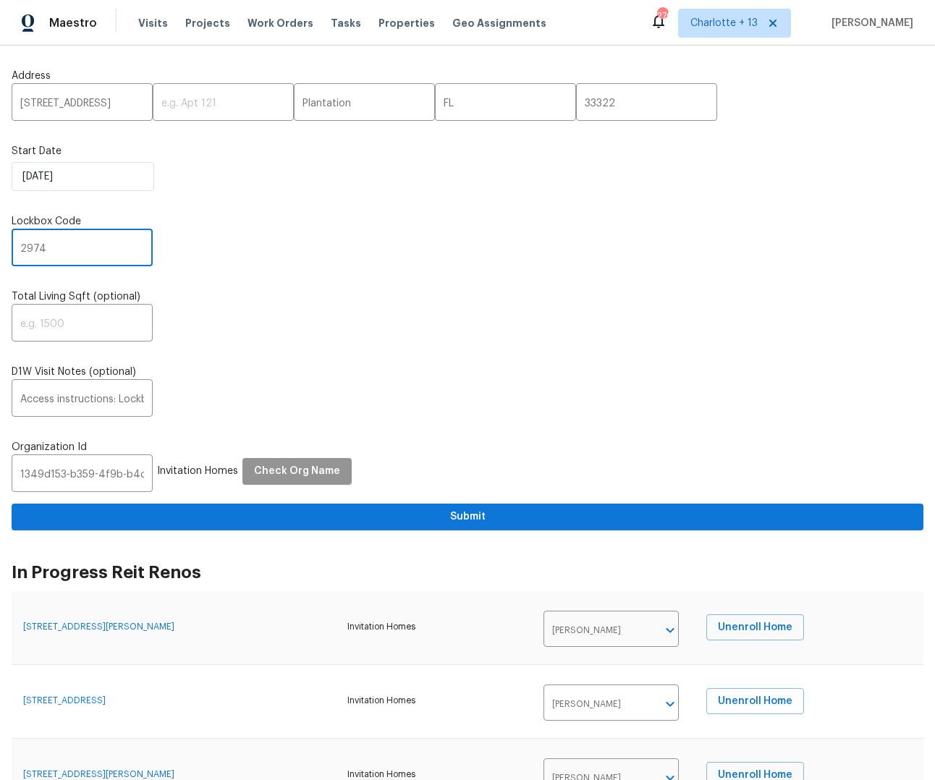
type input "2974"
click at [288, 475] on span "Check Org Name" at bounding box center [297, 471] width 86 height 18
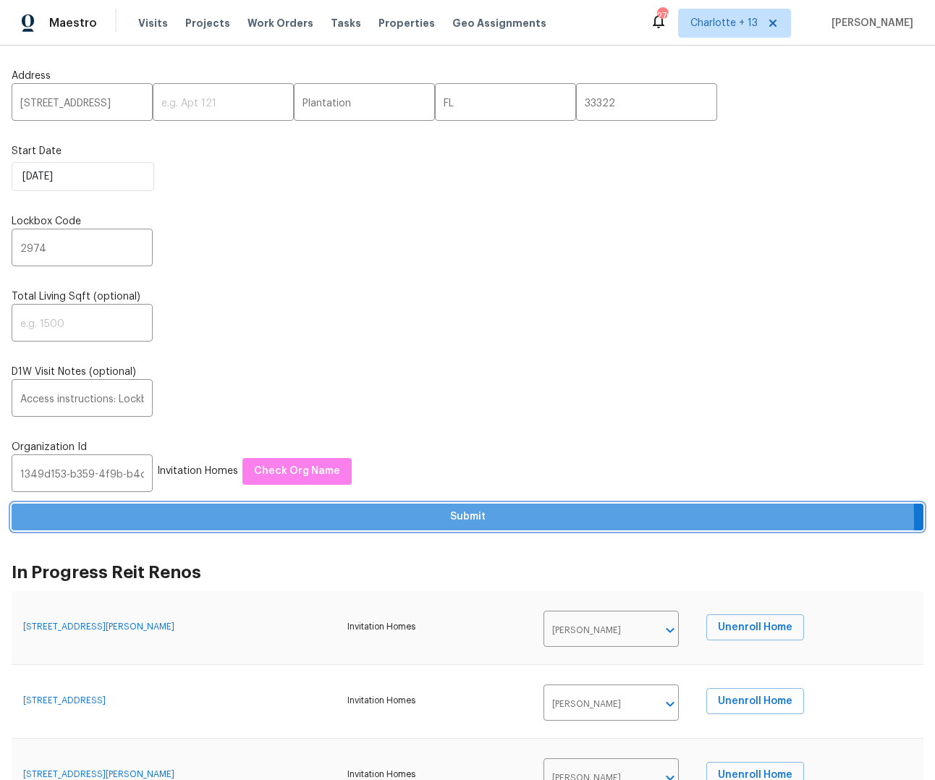
click at [451, 522] on span "Submit" at bounding box center [467, 517] width 889 height 18
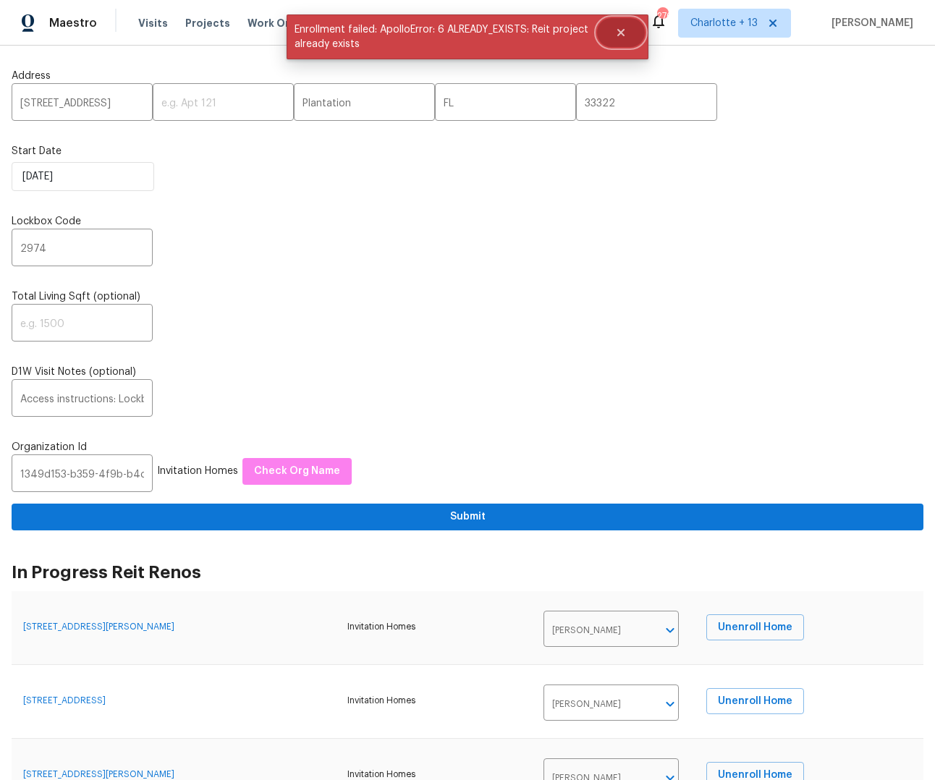
click at [617, 25] on button "Close" at bounding box center [621, 32] width 48 height 29
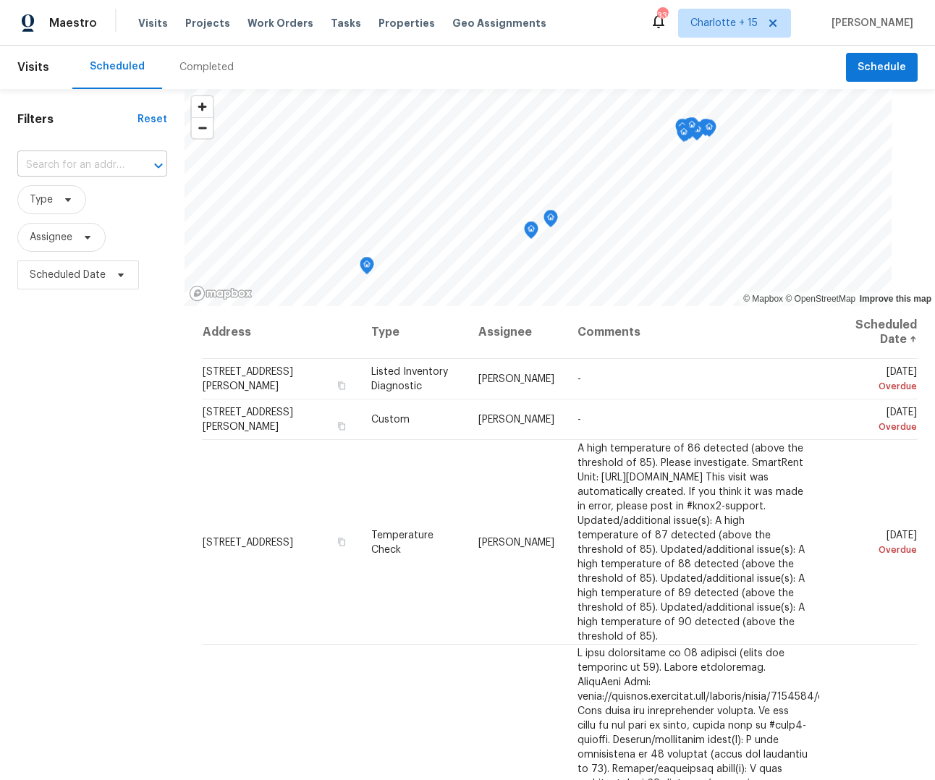
click at [57, 162] on input "text" at bounding box center [71, 165] width 109 height 22
type input "[STREET_ADDRESS]"
click at [54, 198] on li "[STREET_ADDRESS]" at bounding box center [91, 197] width 149 height 24
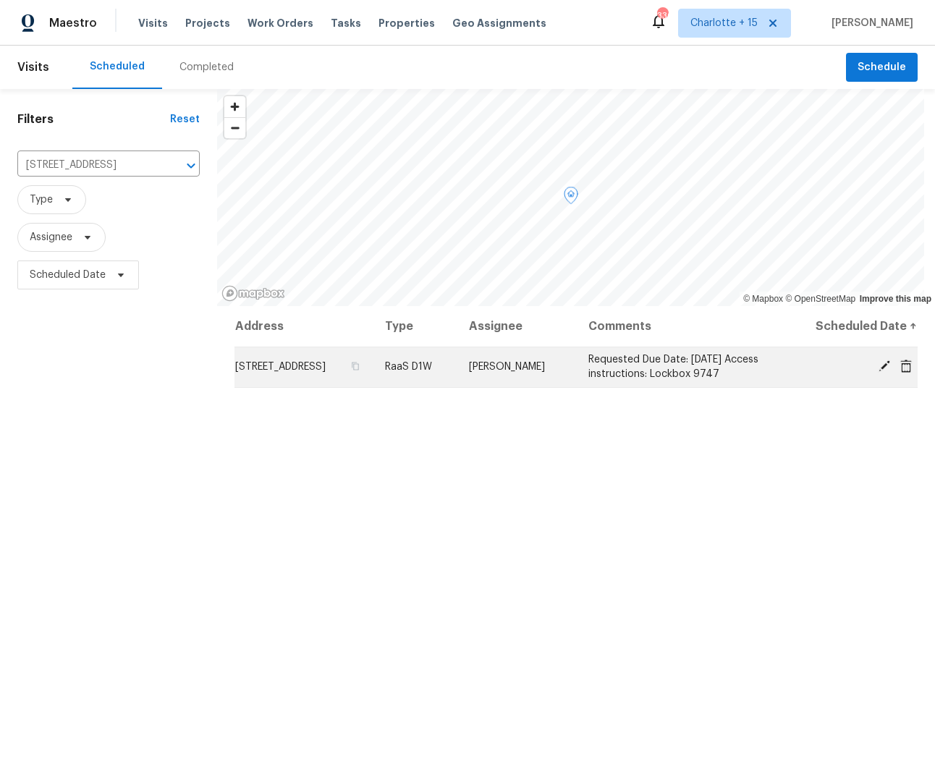
click at [878, 368] on icon at bounding box center [884, 366] width 13 height 13
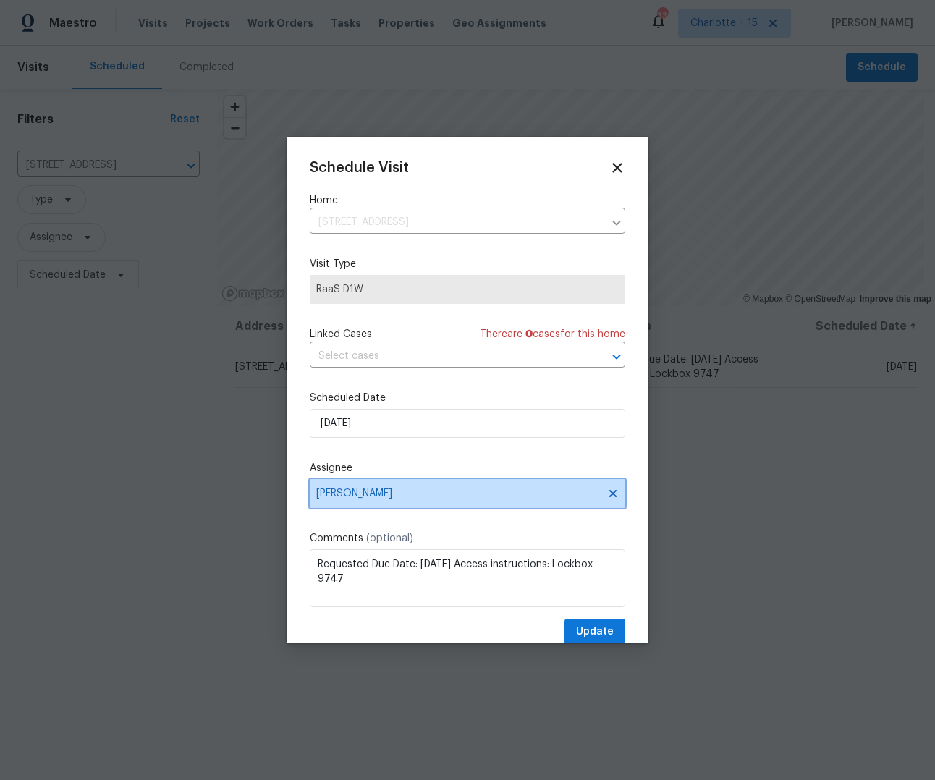
click at [389, 495] on span "[PERSON_NAME]" at bounding box center [458, 494] width 284 height 12
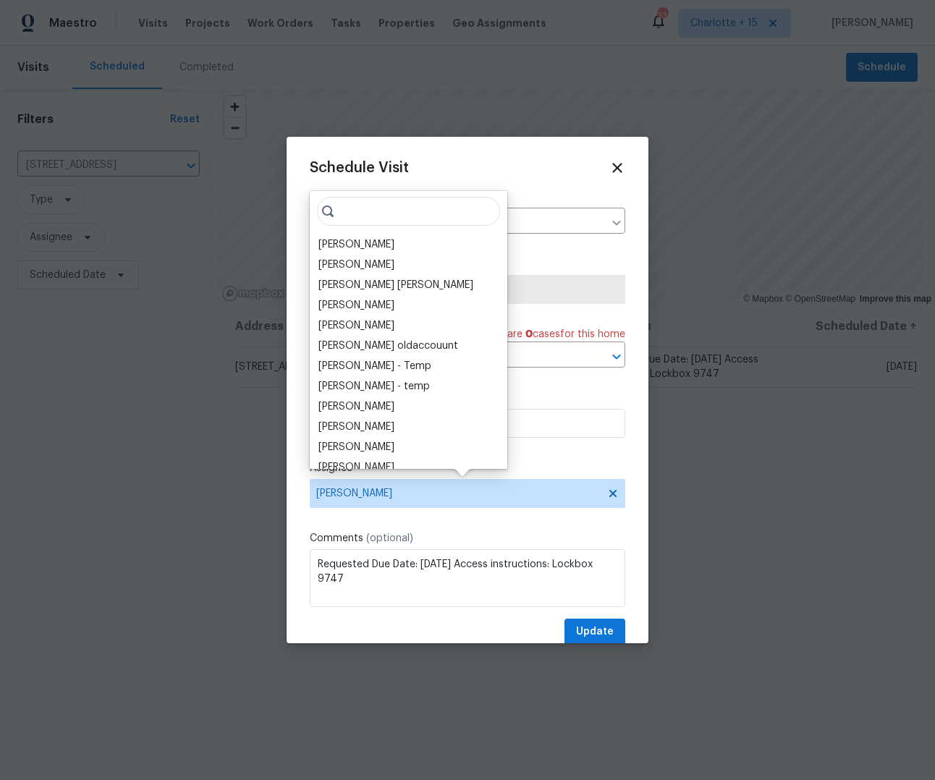
click at [355, 218] on input "search" at bounding box center [408, 211] width 183 height 29
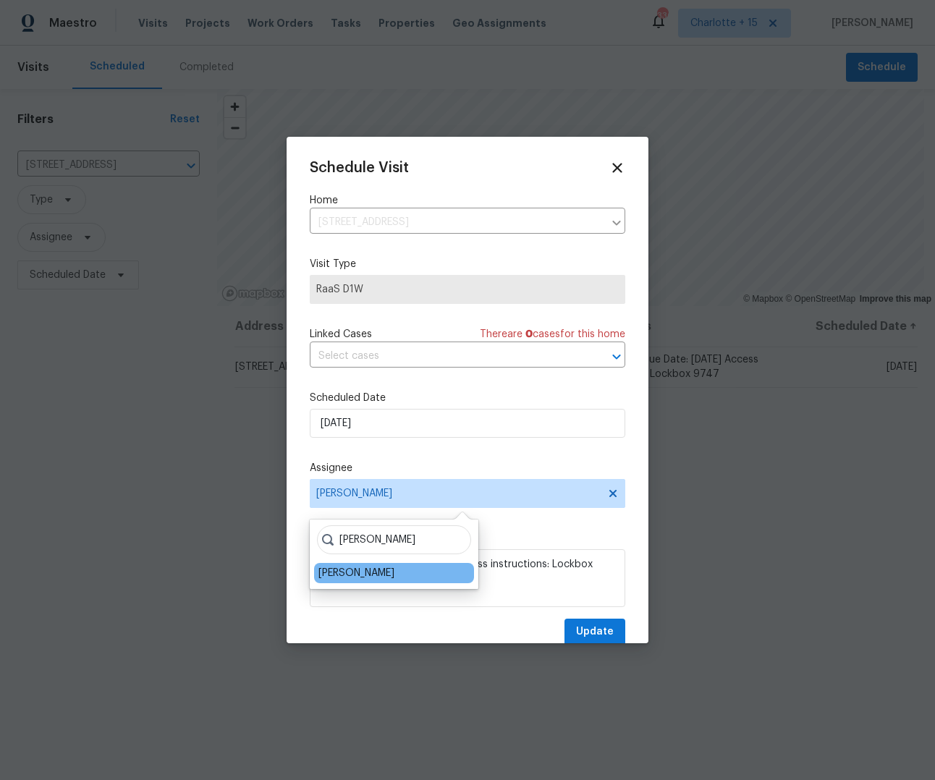
type input "paul"
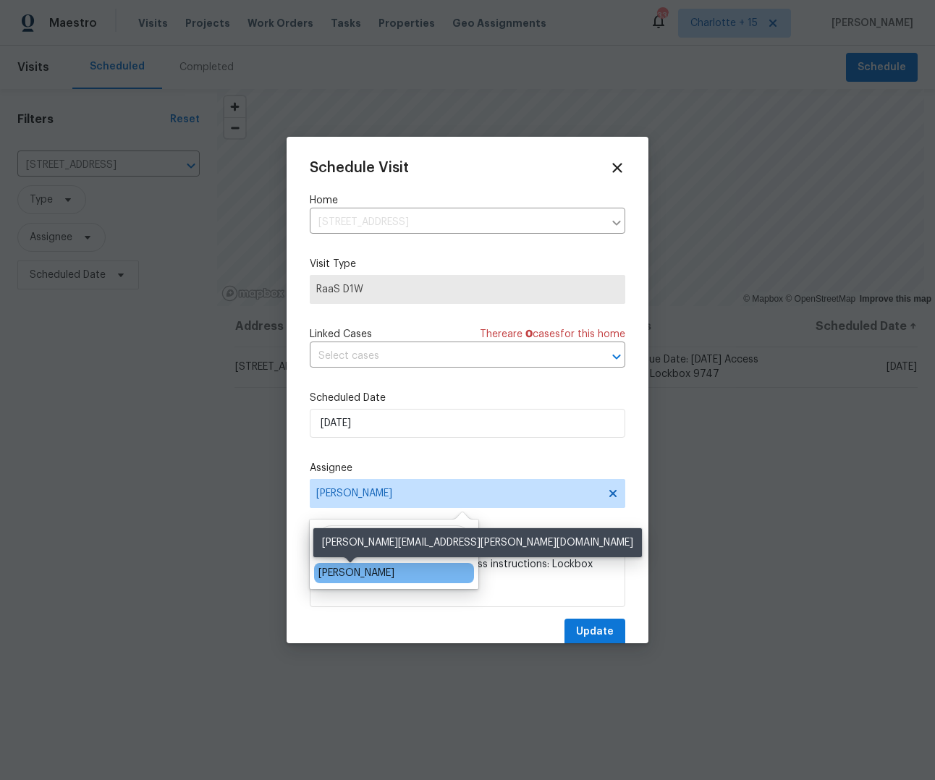
click at [375, 579] on div "[PERSON_NAME]" at bounding box center [356, 573] width 76 height 14
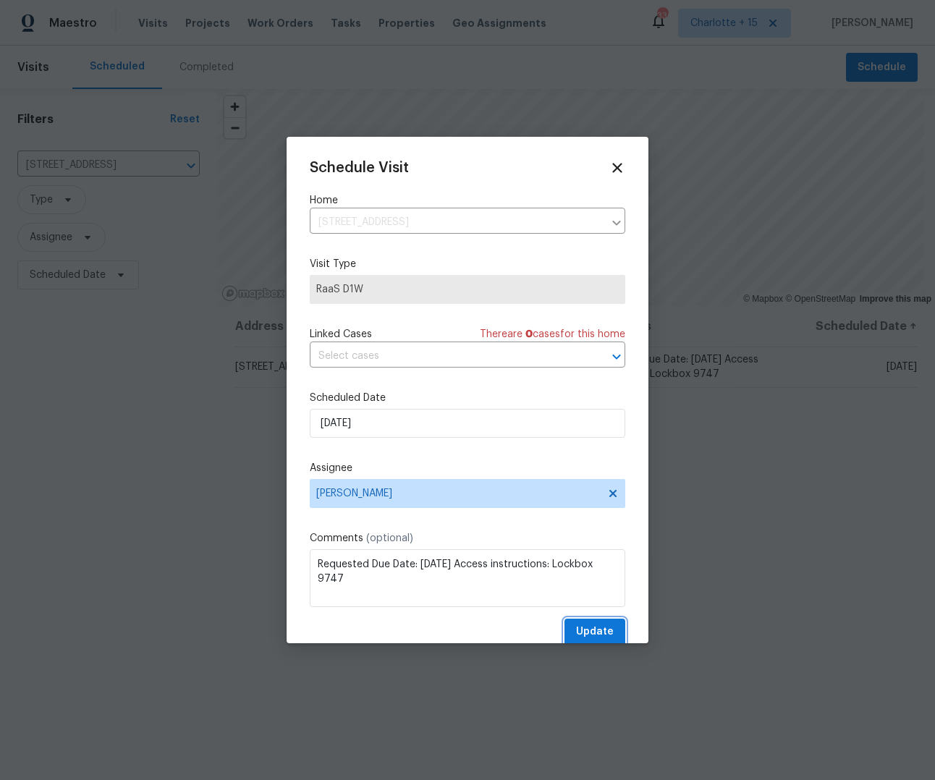
click at [576, 631] on span "Update" at bounding box center [595, 632] width 38 height 18
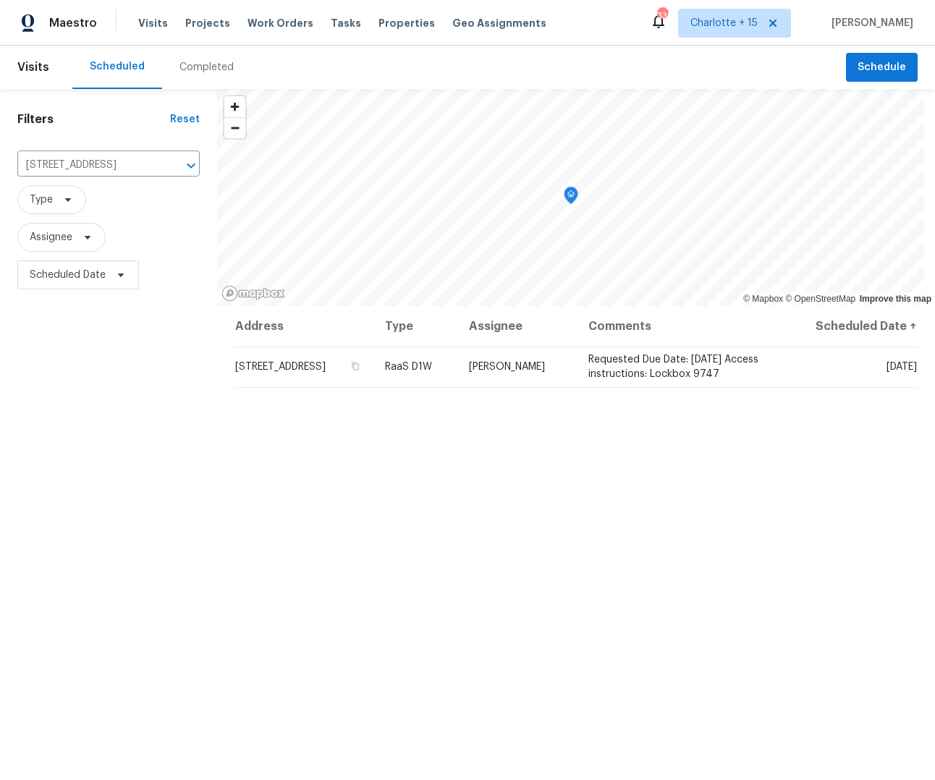
click at [148, 412] on div "Filters Reset 7220 53rd Pl E, Palmetto, FL 34221 ​ Type Assignee Scheduled Date" at bounding box center [108, 509] width 217 height 841
click at [174, 429] on div "Filters Reset 7220 53rd Pl E, Palmetto, FL 34221 ​ Type Assignee Scheduled Date" at bounding box center [108, 509] width 217 height 841
click at [165, 168] on icon "Clear" at bounding box center [172, 165] width 14 height 14
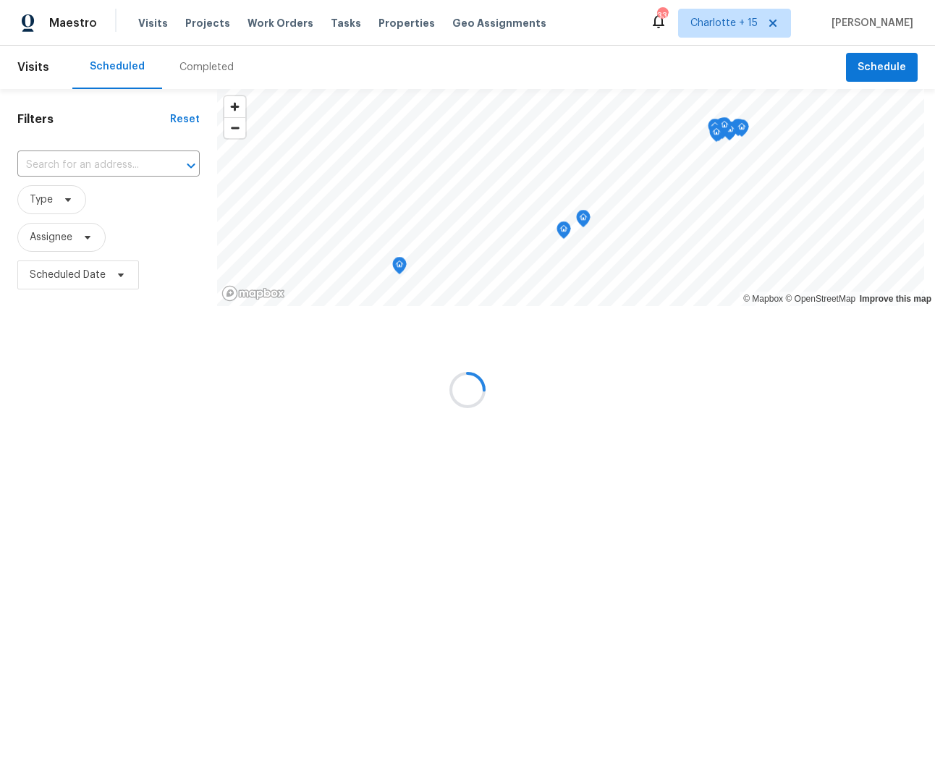
click at [64, 160] on div at bounding box center [467, 390] width 935 height 780
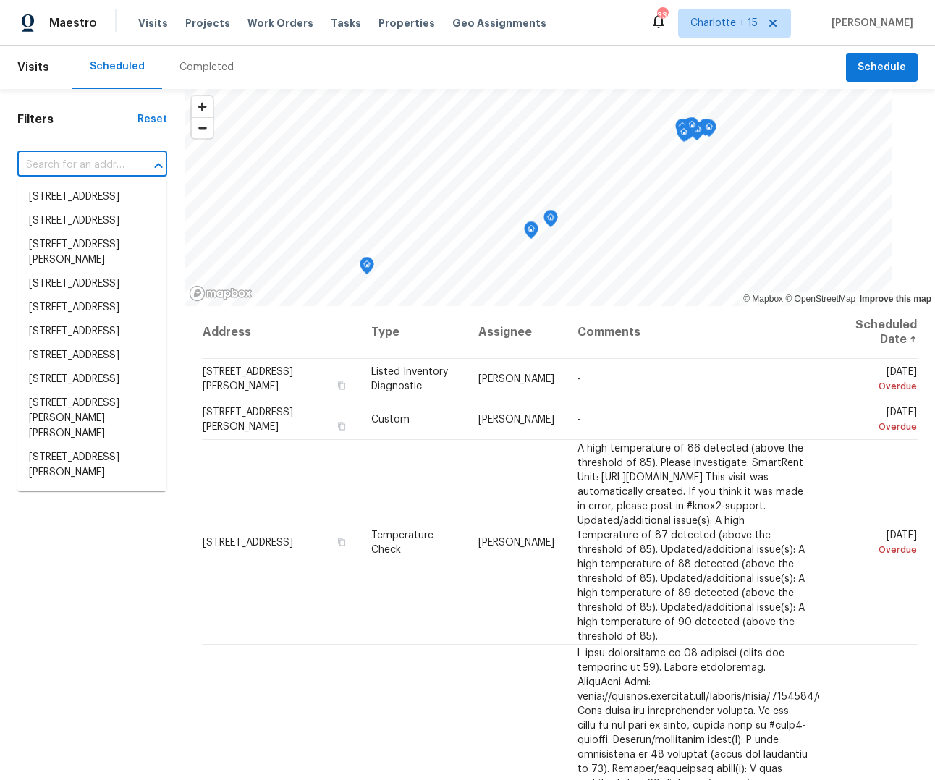
click at [43, 166] on input "text" at bounding box center [71, 165] width 109 height 22
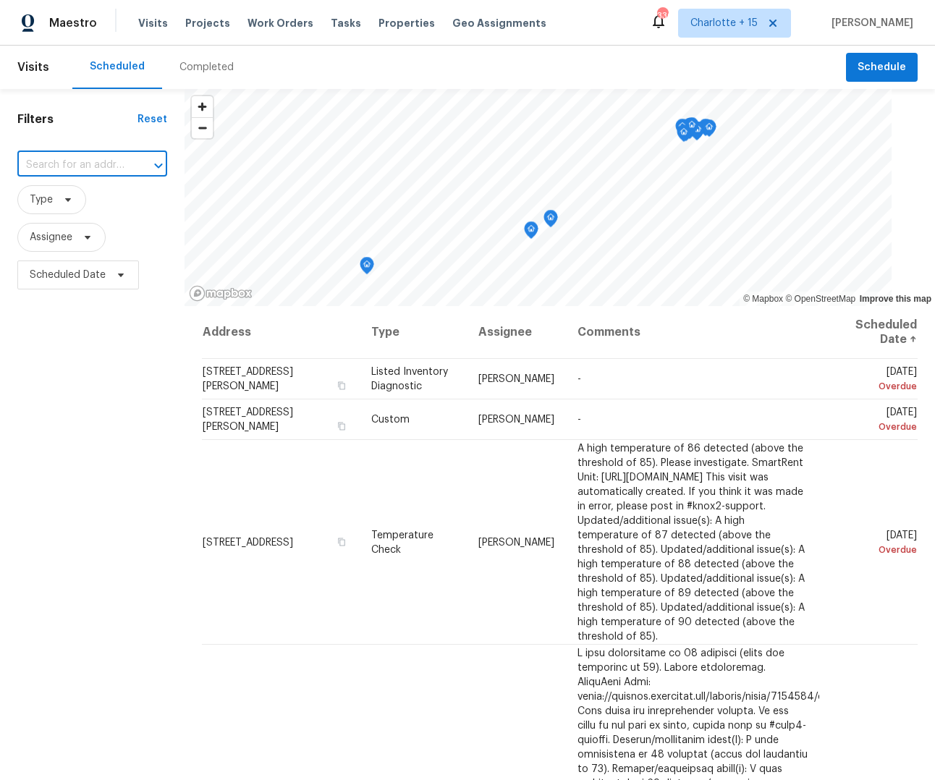
paste input "9730 NW 15th St., Plantation, FL 33322"
type input "9730 NW 15th St., Plantation, FL 33322"
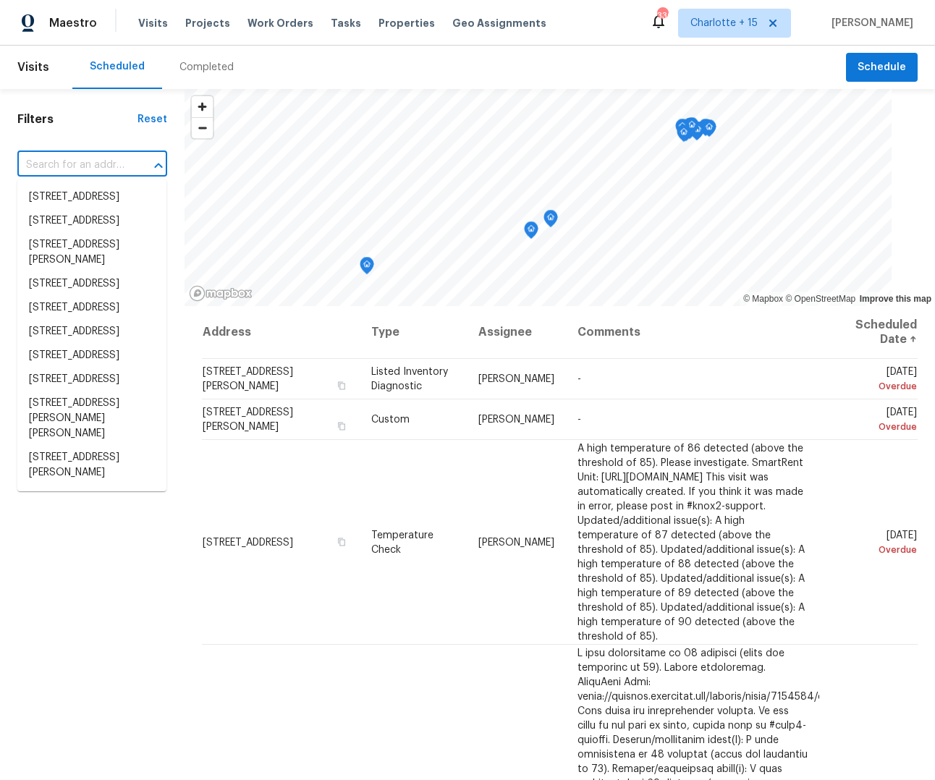
scroll to position [0, 0]
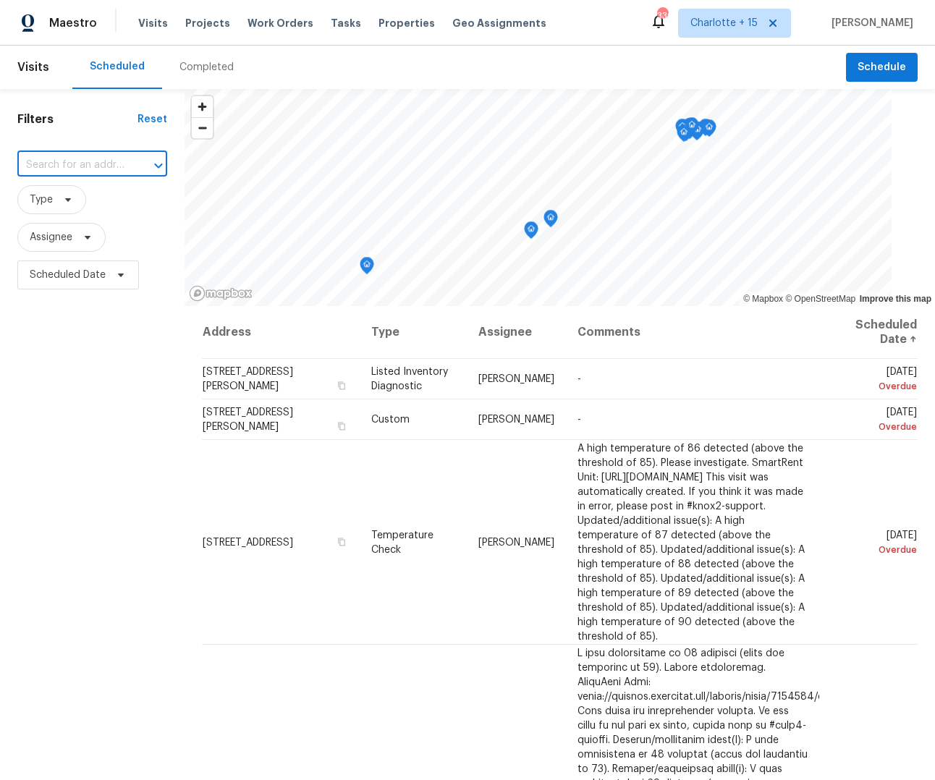
paste input "Access instructions: Lockbox Combo: 6196 or 9670 or 2974 Additional Detail"
type input "Access instructions: Lockbox Combo: 6196 or 9670 or 2974 Additional Detail"
drag, startPoint x: 130, startPoint y: 160, endPoint x: 72, endPoint y: 164, distance: 57.3
click at [67, 161] on div "Access instructions: Lockbox Combo: 6196 or 9670 or 2974 Additional Detail ​" at bounding box center [92, 165] width 150 height 22
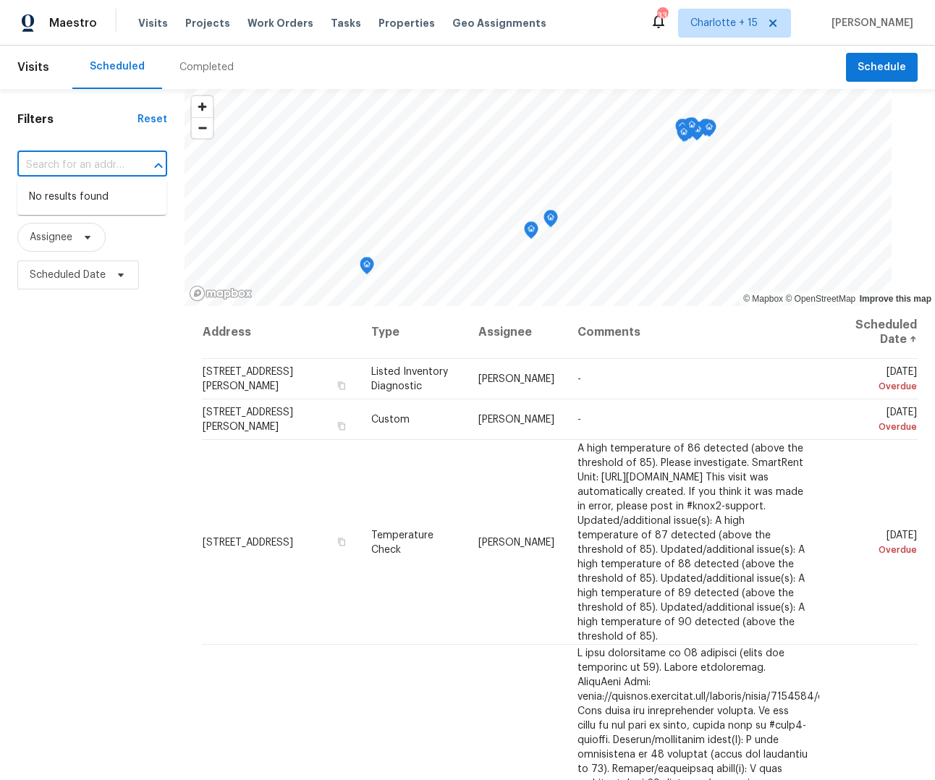
scroll to position [0, 0]
paste input "9730 NW"
type input "9730 NW"
click at [67, 195] on li "9730 NW 15th St, Plantation, FL 33322" at bounding box center [91, 197] width 149 height 24
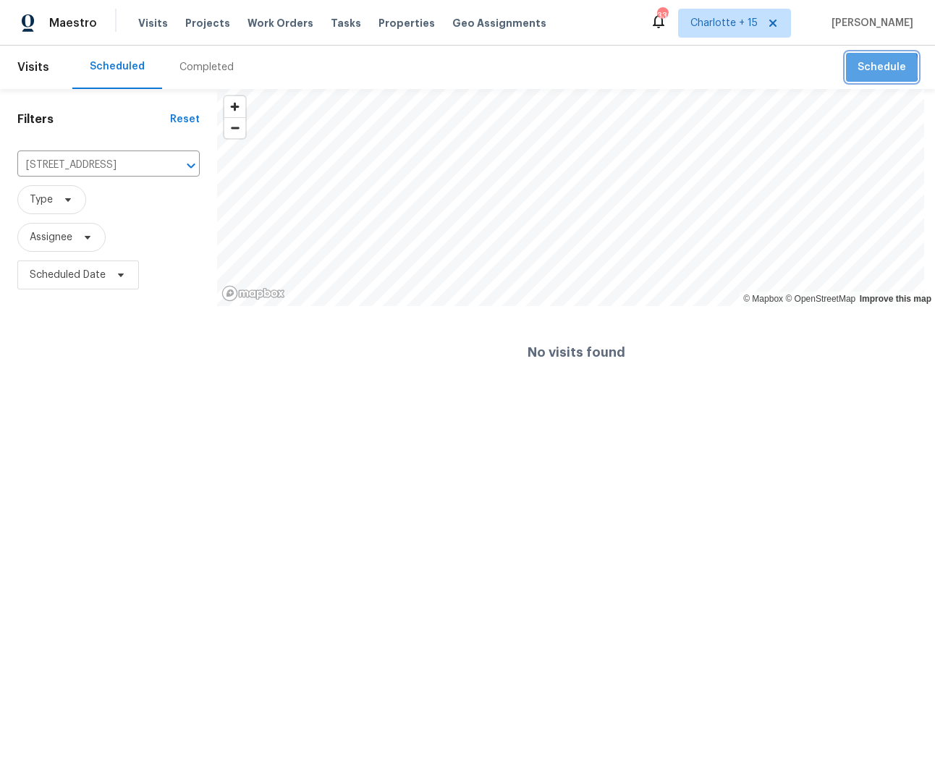
click at [858, 69] on span "Schedule" at bounding box center [882, 68] width 48 height 18
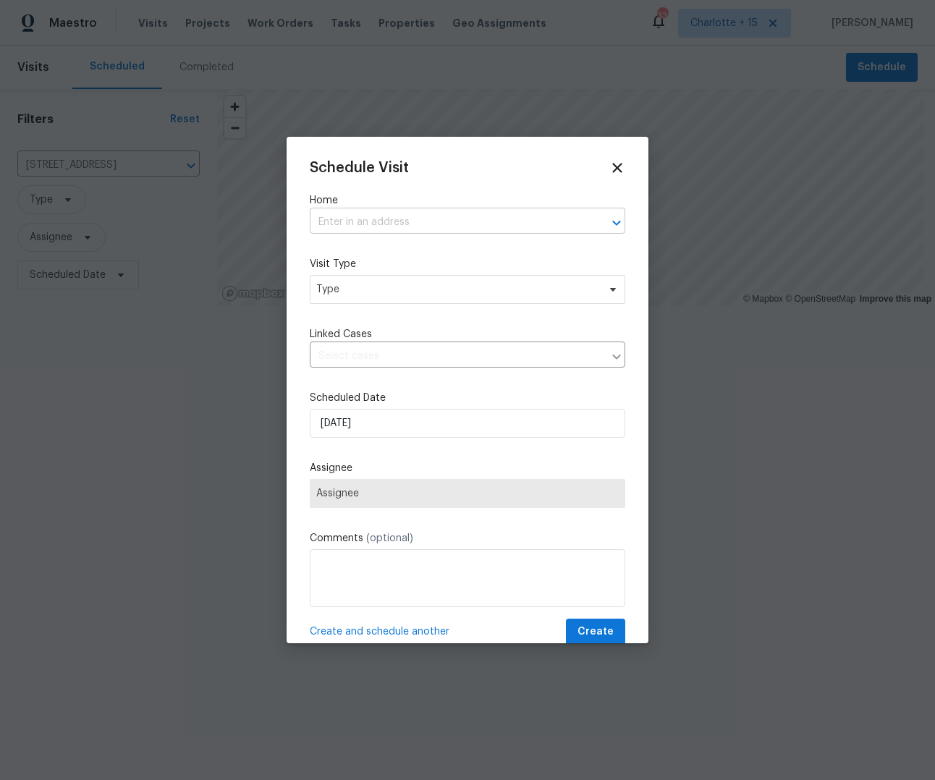
click at [443, 220] on input "text" at bounding box center [447, 222] width 275 height 22
paste input "9730 NW"
type input "9730 NW"
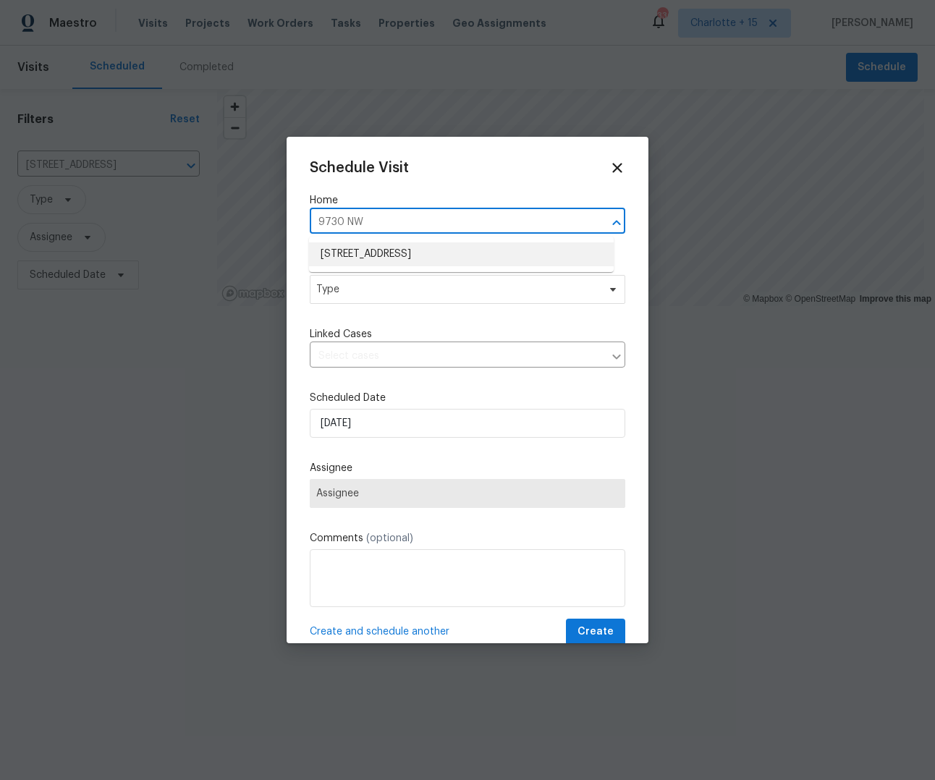
click at [370, 257] on li "9730 NW 15th St, Plantation, FL 33322" at bounding box center [461, 254] width 305 height 24
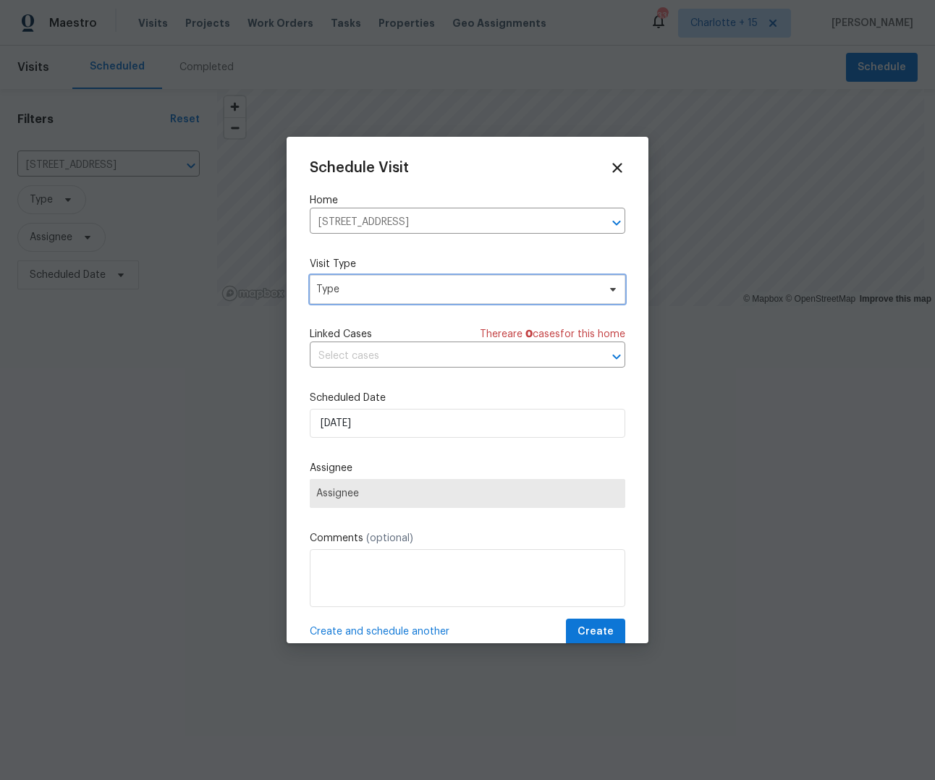
click at [357, 299] on span "Type" at bounding box center [468, 289] width 316 height 29
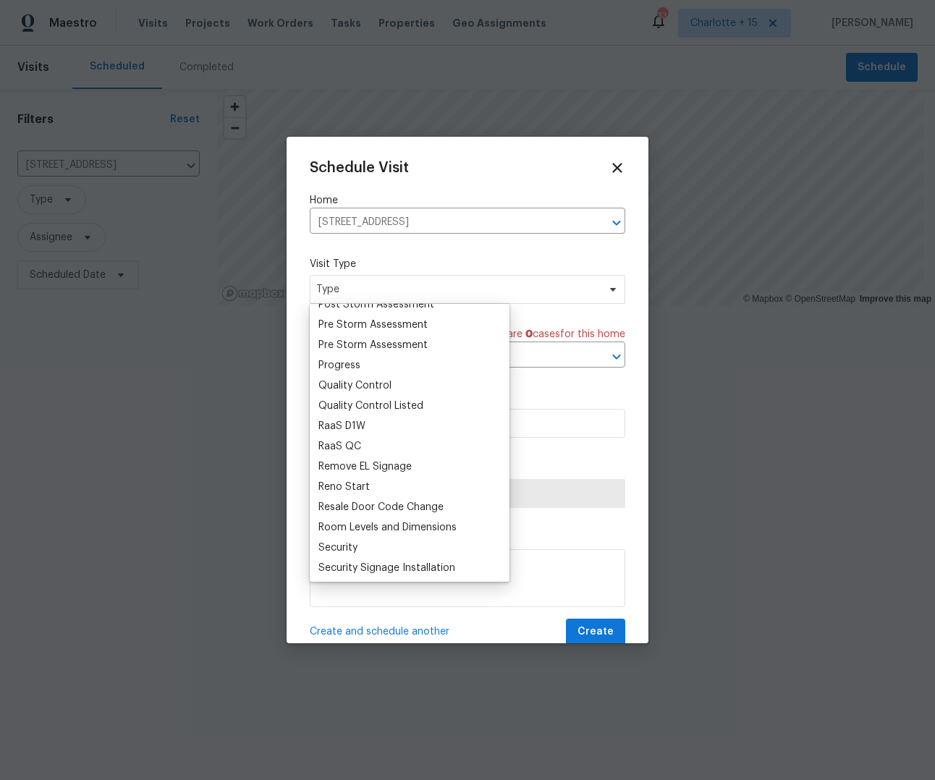
scroll to position [921, 0]
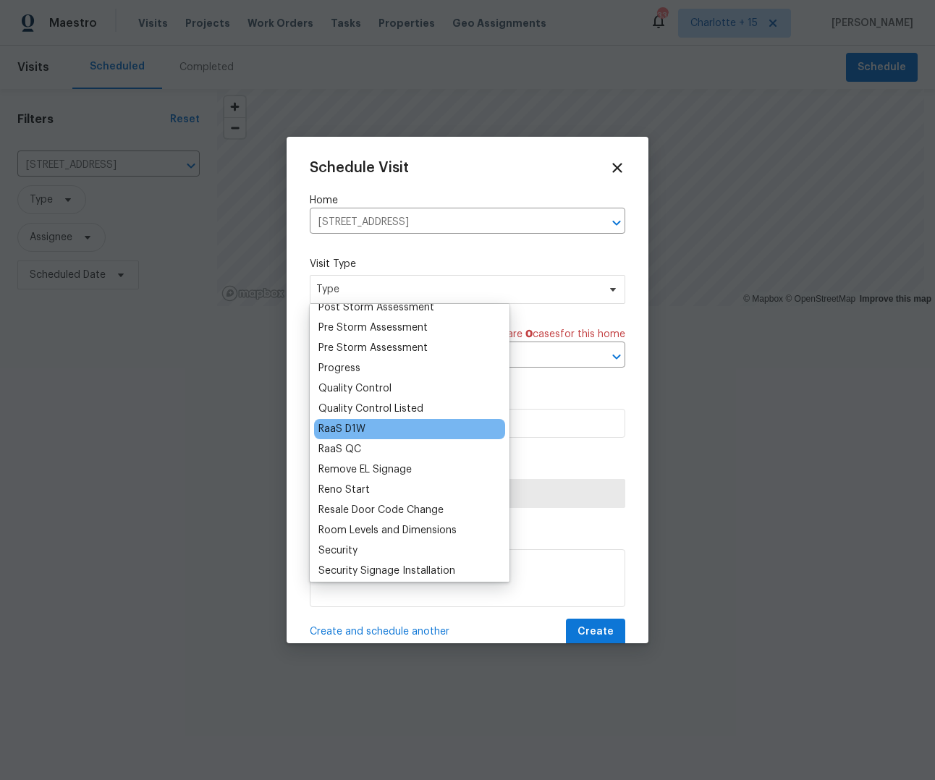
click at [361, 423] on div "RaaS D1W" at bounding box center [341, 429] width 47 height 14
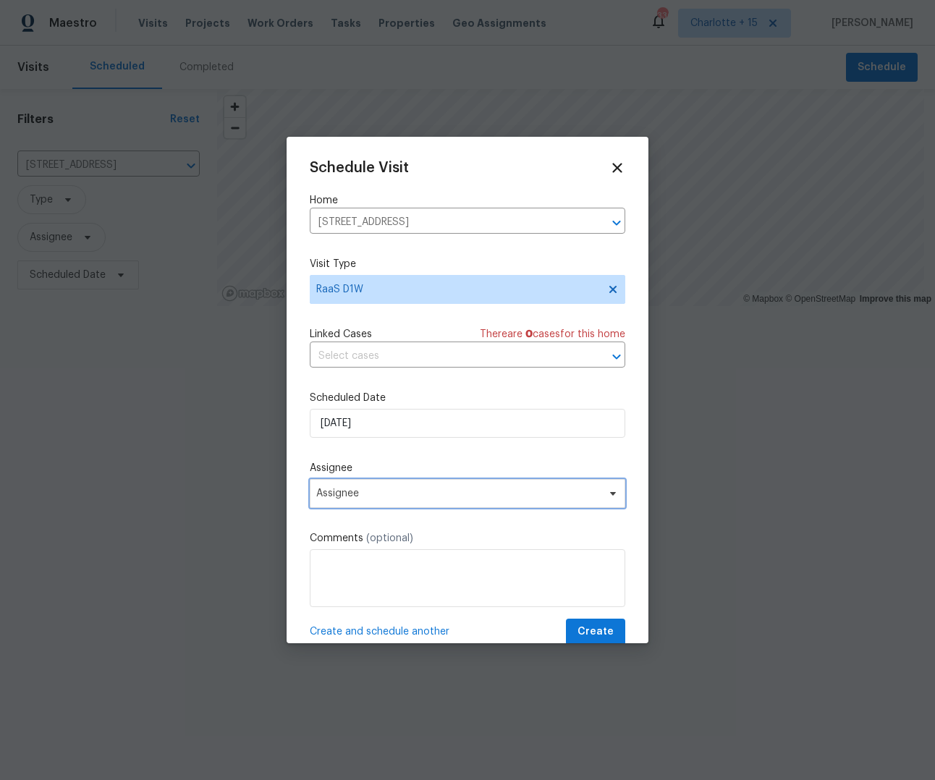
click at [434, 498] on span "Assignee" at bounding box center [458, 494] width 284 height 12
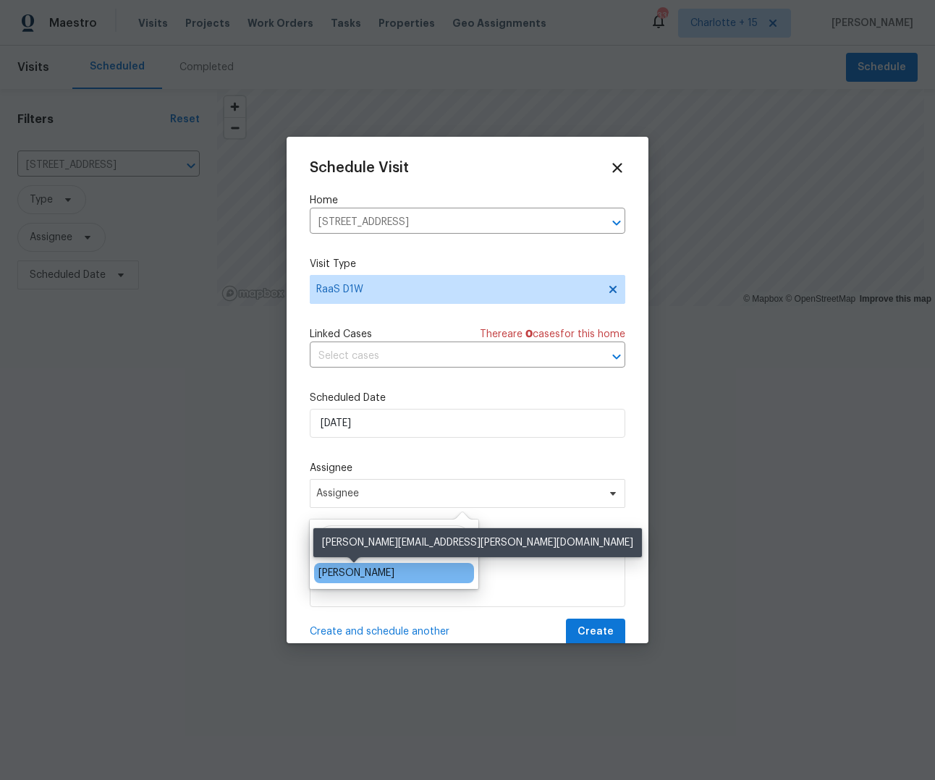
type input "fernando"
click at [378, 568] on div "Fernando Ortiz" at bounding box center [356, 573] width 76 height 14
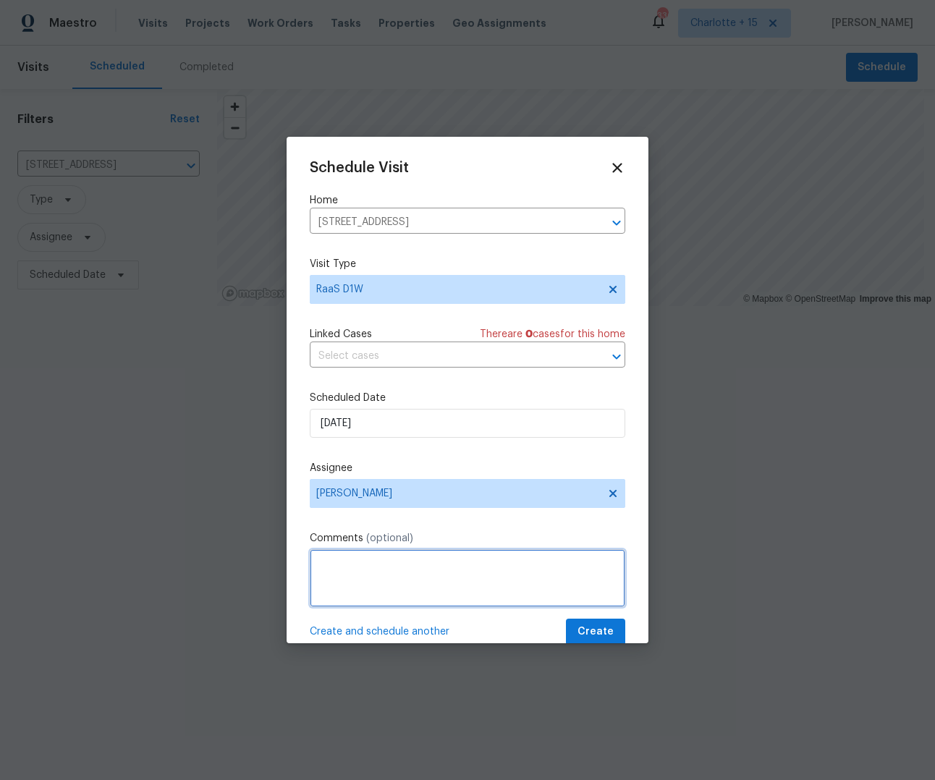
click at [350, 573] on textarea at bounding box center [468, 578] width 316 height 58
paste textarea "Access instructions: Lockbox Combo: 6196 or 9670 or 2974"
type textarea "Access instructions: Lockbox Combo: 6196 or 9670 or 2974"
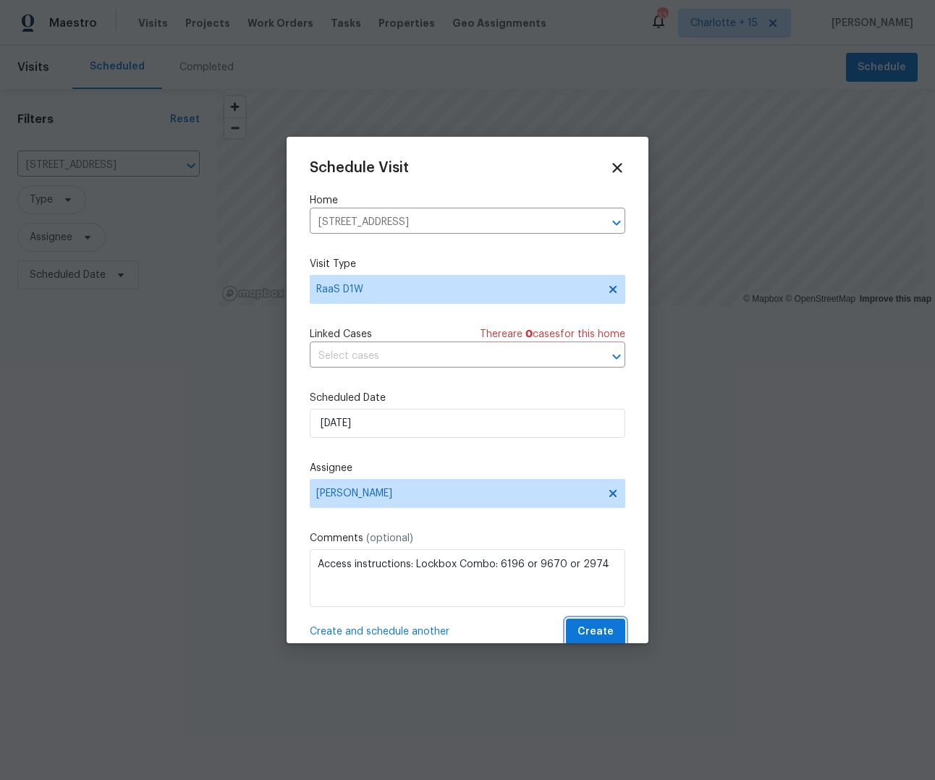
click at [591, 635] on span "Create" at bounding box center [595, 632] width 36 height 18
